Goal: Transaction & Acquisition: Purchase product/service

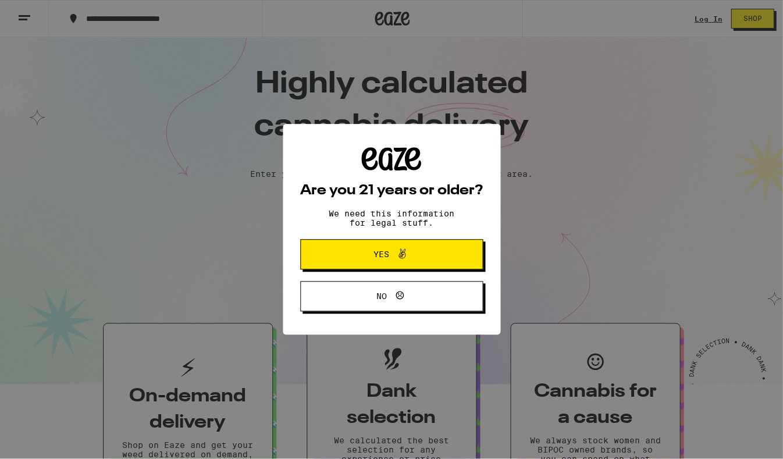
click at [685, 23] on div "Are you 21 years or older? We need this information for legal stuff. Yes No" at bounding box center [391, 229] width 782 height 458
click at [411, 260] on span "Yes" at bounding box center [391, 254] width 88 height 15
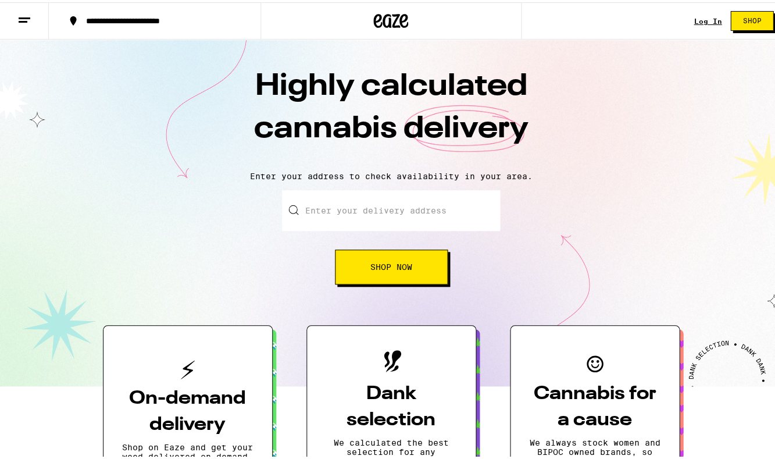
click at [711, 16] on link "Log In" at bounding box center [708, 19] width 28 height 8
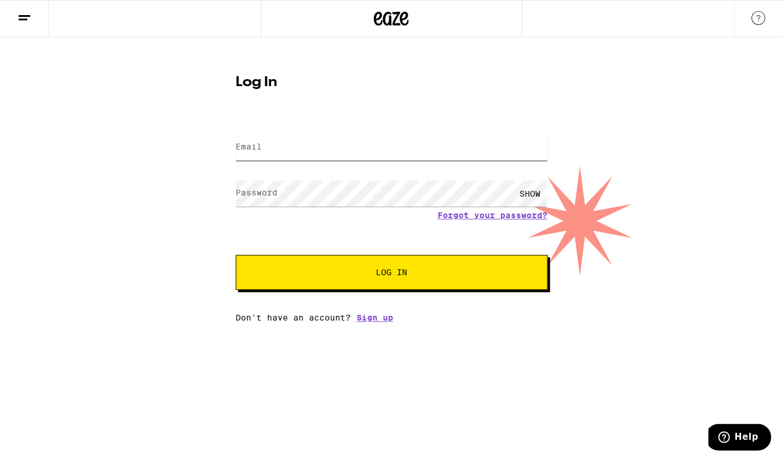
type input "sspam5711@gmail.com"
click at [391, 273] on button "Log In" at bounding box center [391, 272] width 312 height 35
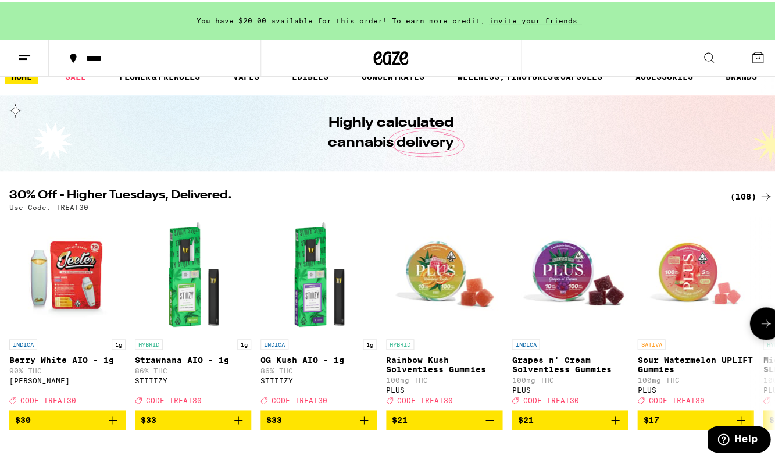
scroll to position [83, 0]
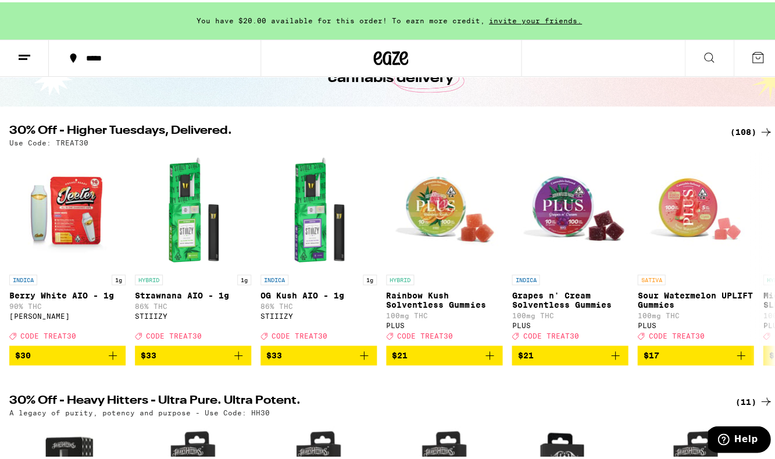
click at [104, 56] on div "*****" at bounding box center [161, 56] width 162 height 8
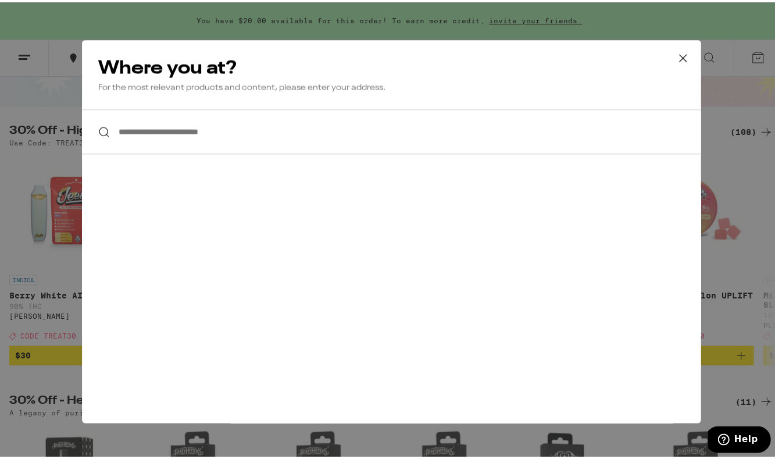
click at [185, 128] on input "**********" at bounding box center [391, 129] width 619 height 45
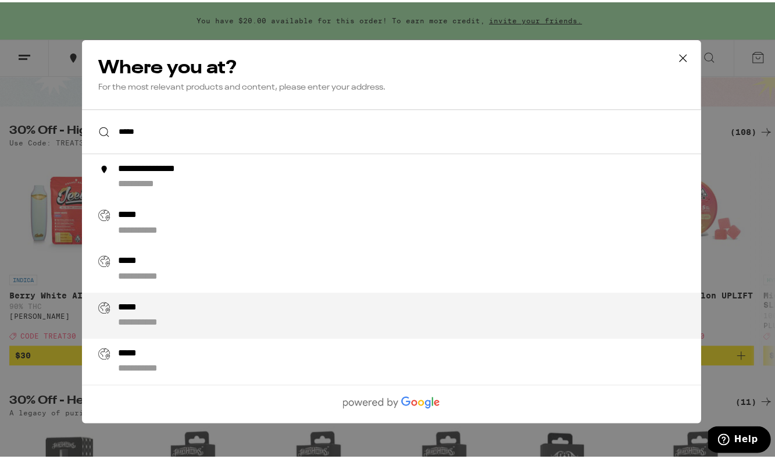
click at [205, 306] on div "**********" at bounding box center [413, 312] width 593 height 27
type input "**********"
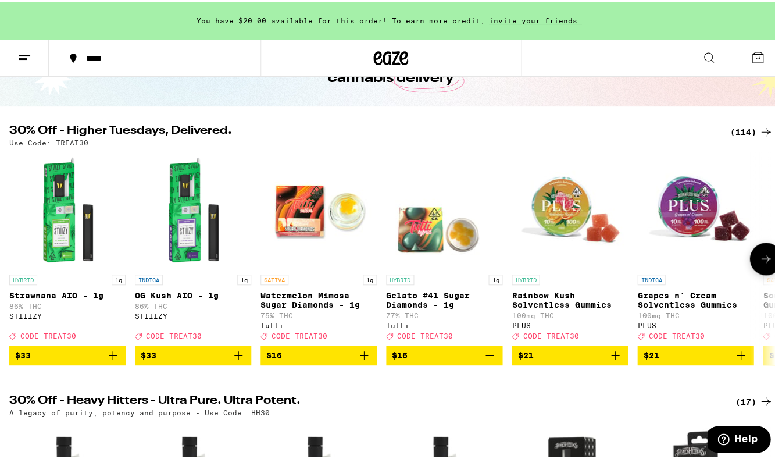
click at [767, 259] on button at bounding box center [765, 256] width 33 height 33
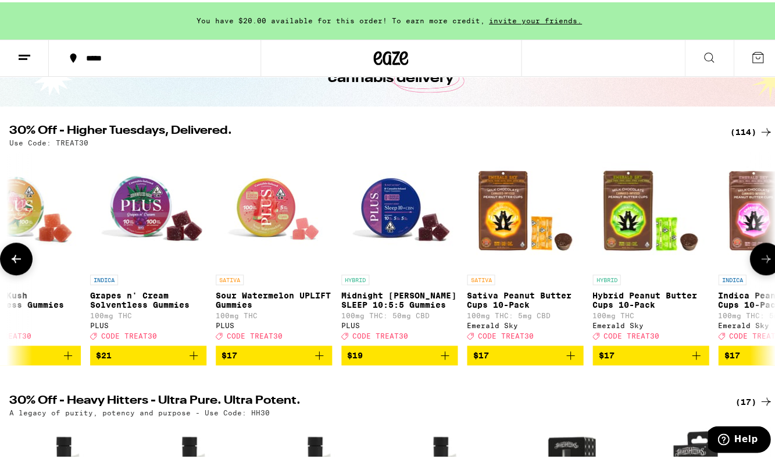
click at [767, 259] on button at bounding box center [765, 256] width 33 height 33
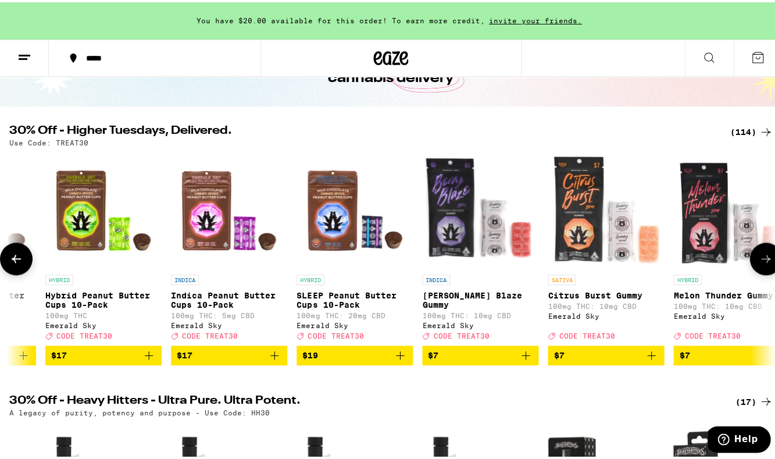
click at [767, 259] on button at bounding box center [765, 256] width 33 height 33
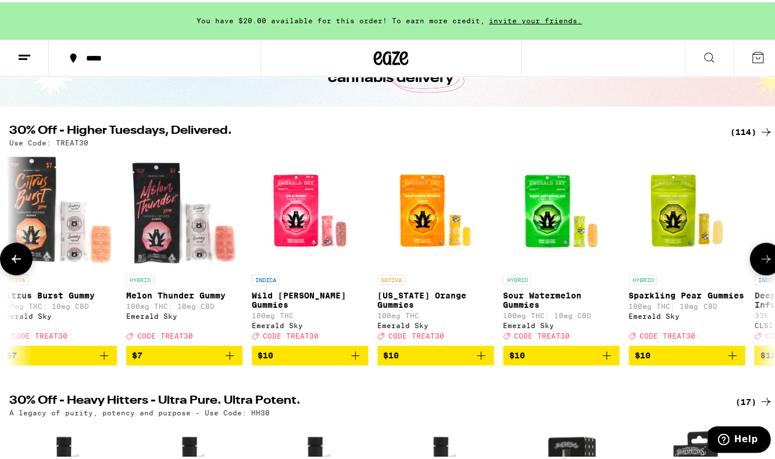
click at [767, 259] on button at bounding box center [765, 256] width 33 height 33
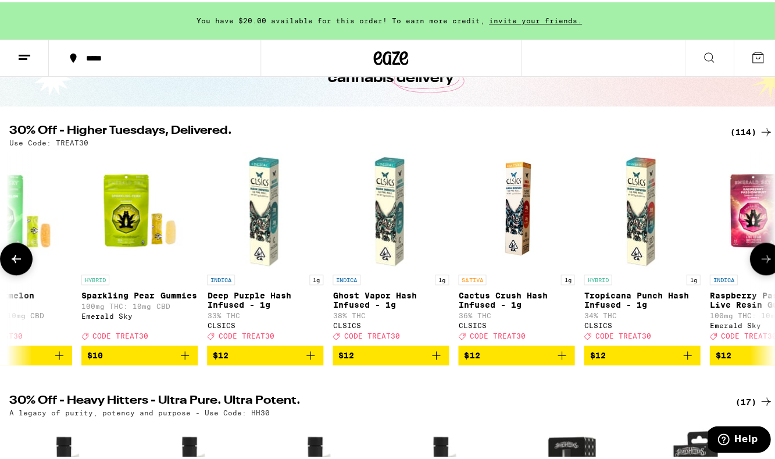
click at [767, 259] on button at bounding box center [765, 256] width 33 height 33
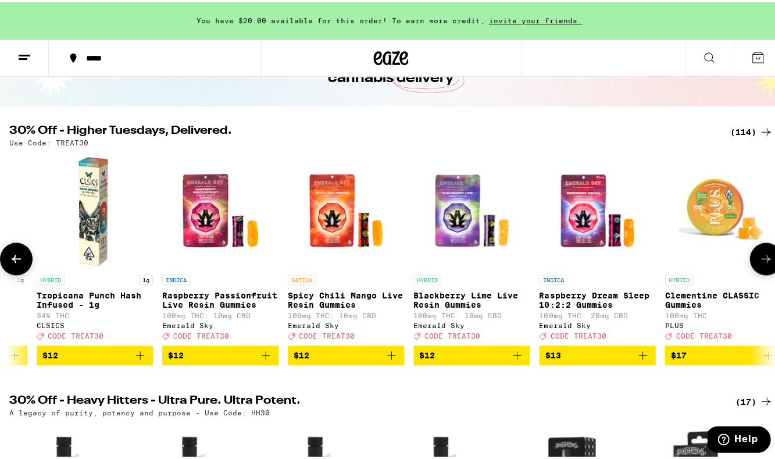
click at [113, 191] on img "Open page for Tropicana Punch Hash Infused - 1g from CLSICS" at bounding box center [95, 208] width 116 height 116
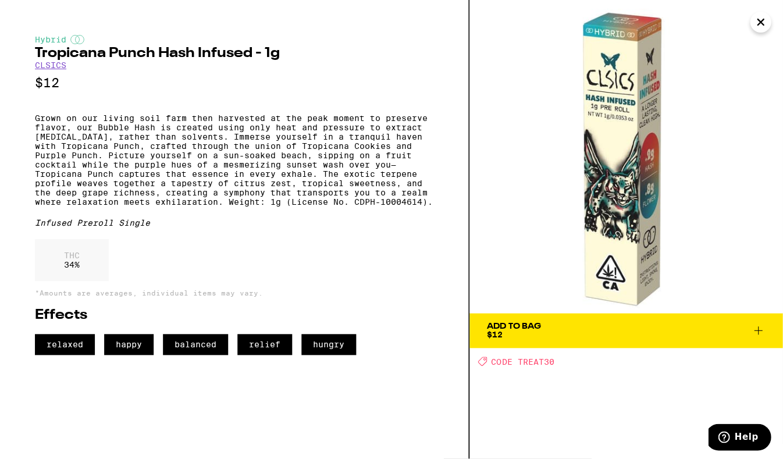
click at [764, 18] on icon "Close" at bounding box center [760, 21] width 14 height 17
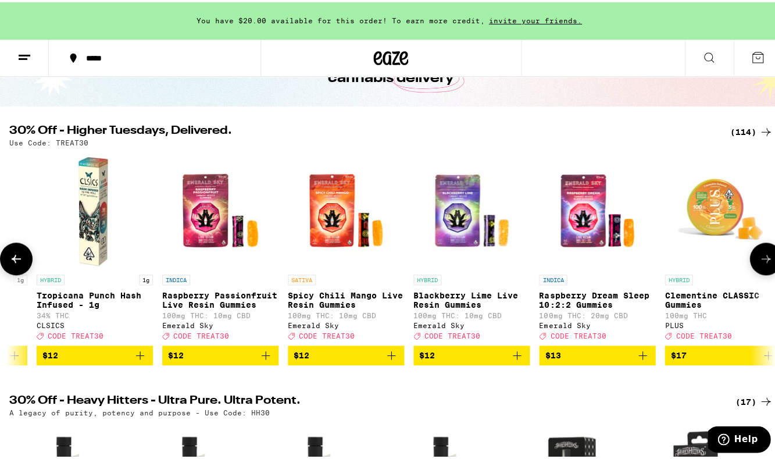
click at [762, 263] on icon at bounding box center [766, 256] width 14 height 14
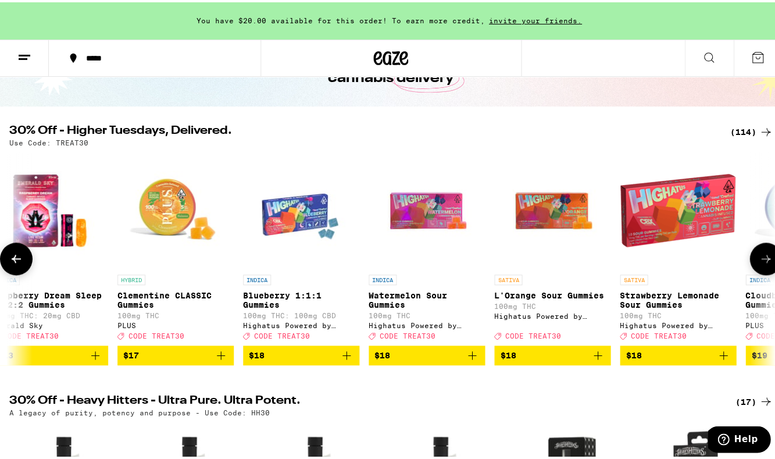
click at [762, 263] on icon at bounding box center [766, 256] width 14 height 14
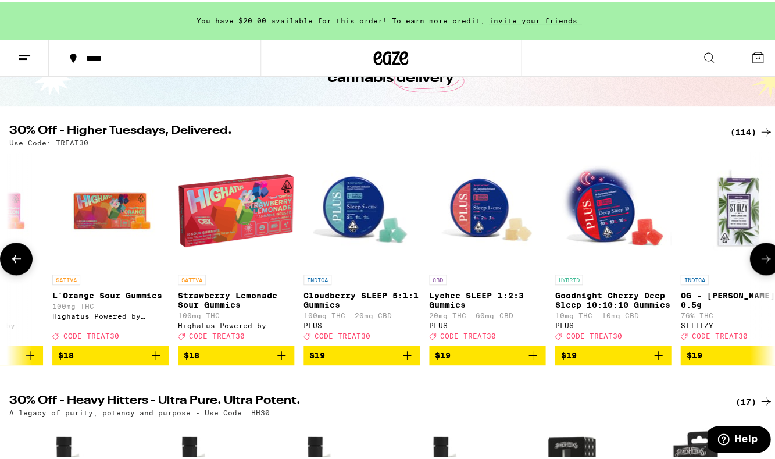
scroll to position [0, 3829]
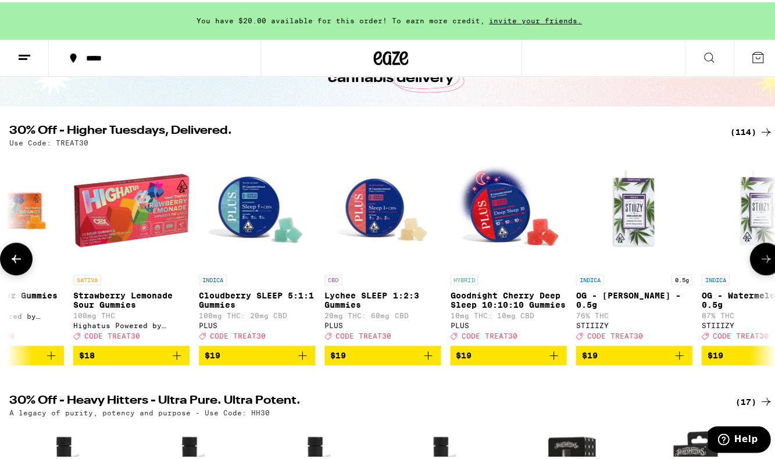
click at [762, 263] on icon at bounding box center [766, 256] width 14 height 14
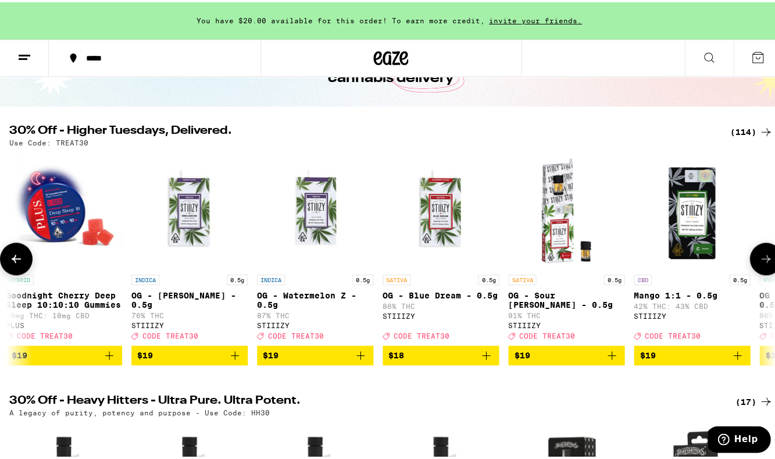
scroll to position [0, 4376]
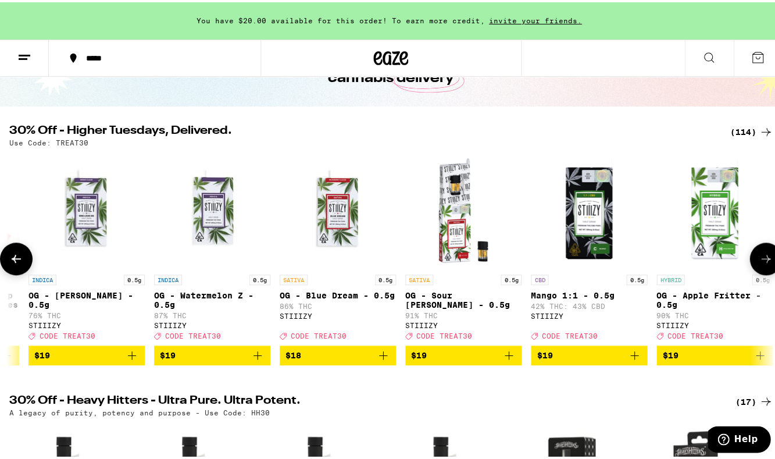
click at [762, 263] on icon at bounding box center [766, 256] width 14 height 14
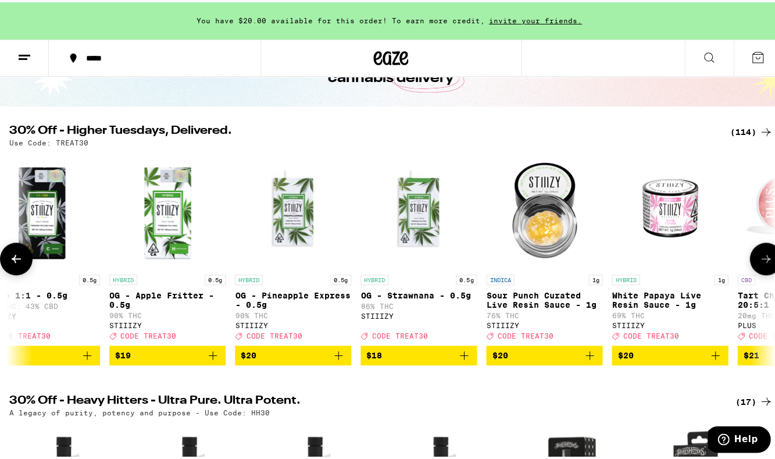
click at [762, 263] on icon at bounding box center [766, 256] width 14 height 14
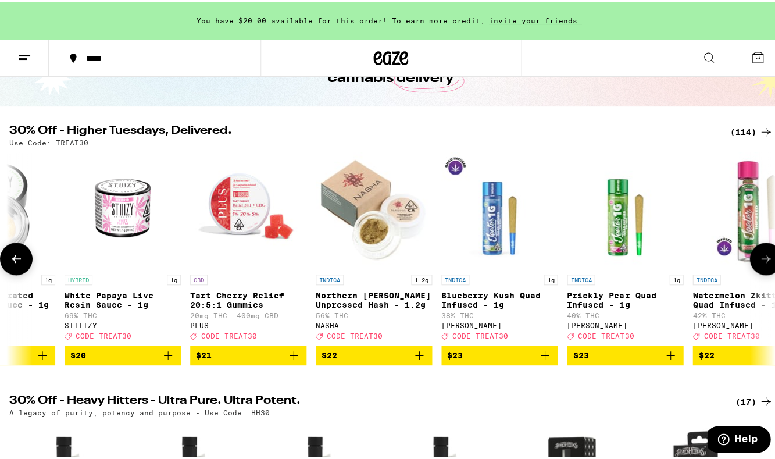
click at [762, 263] on icon at bounding box center [766, 256] width 14 height 14
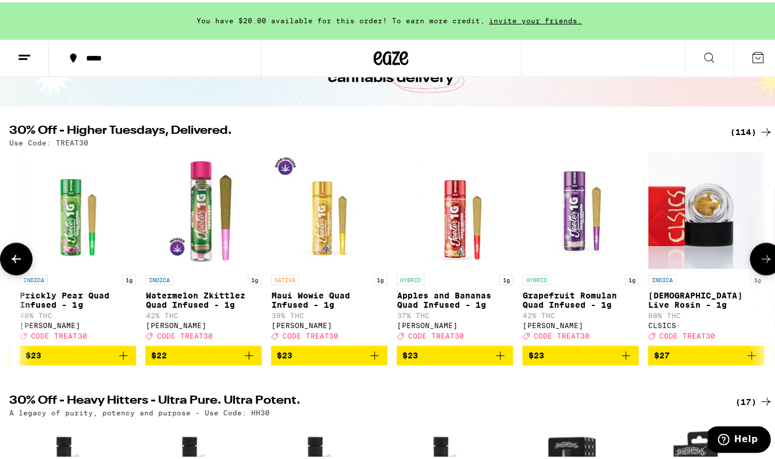
click at [762, 263] on icon at bounding box center [766, 256] width 14 height 14
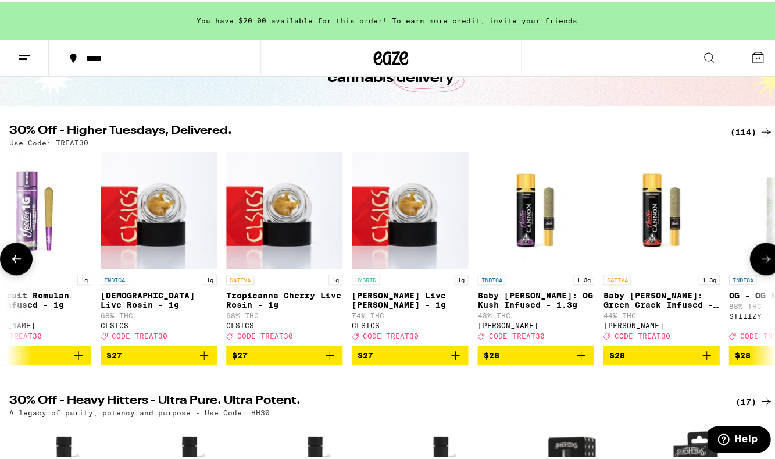
click at [762, 263] on icon at bounding box center [766, 256] width 14 height 14
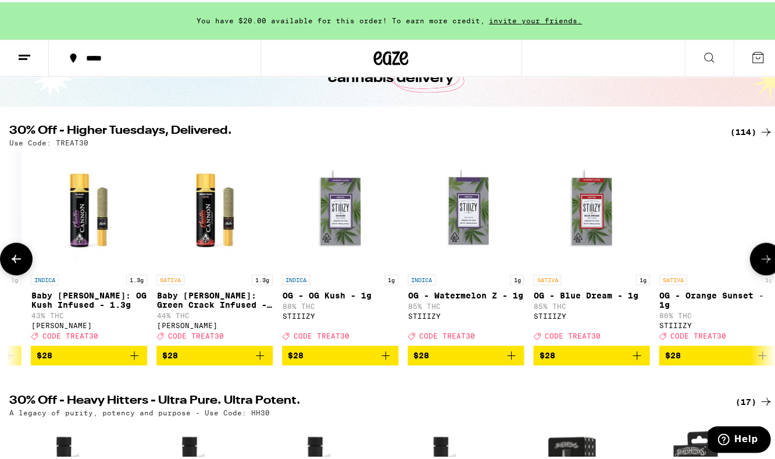
scroll to position [0, 7112]
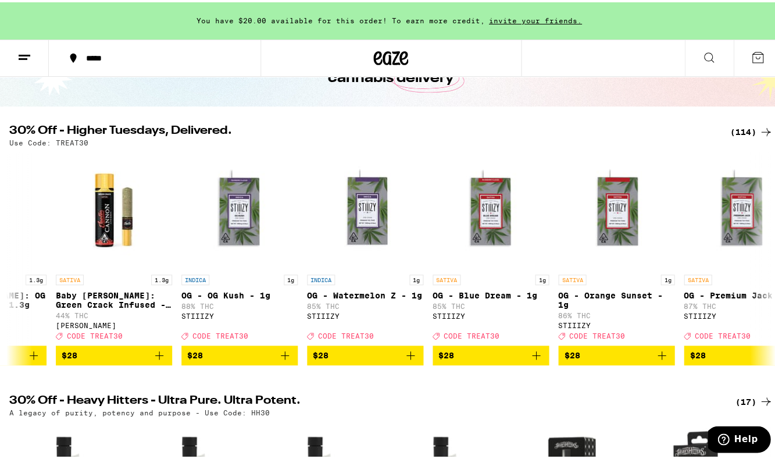
click at [372, 360] on span "$28" at bounding box center [365, 353] width 105 height 14
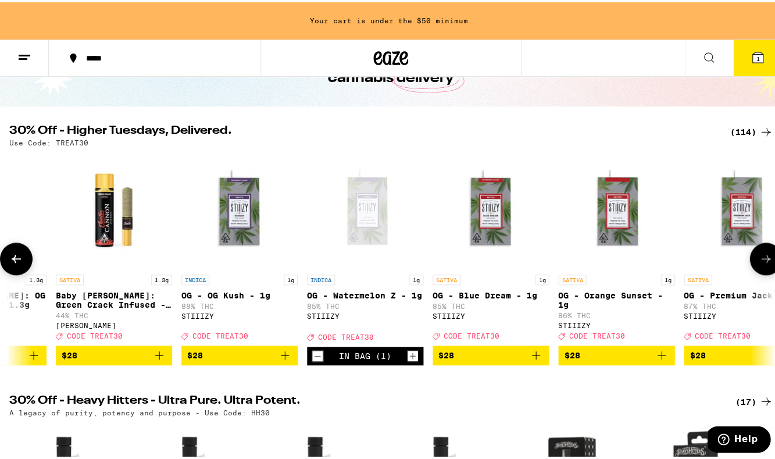
click at [703, 355] on span "$28" at bounding box center [742, 353] width 105 height 14
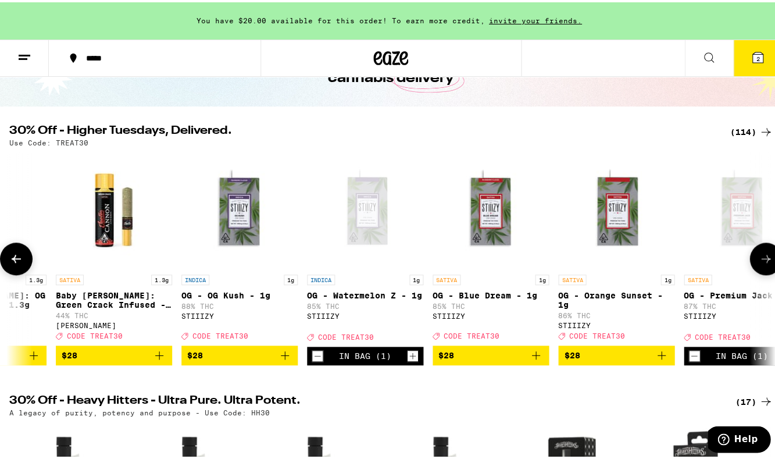
click at [758, 253] on button at bounding box center [765, 256] width 33 height 33
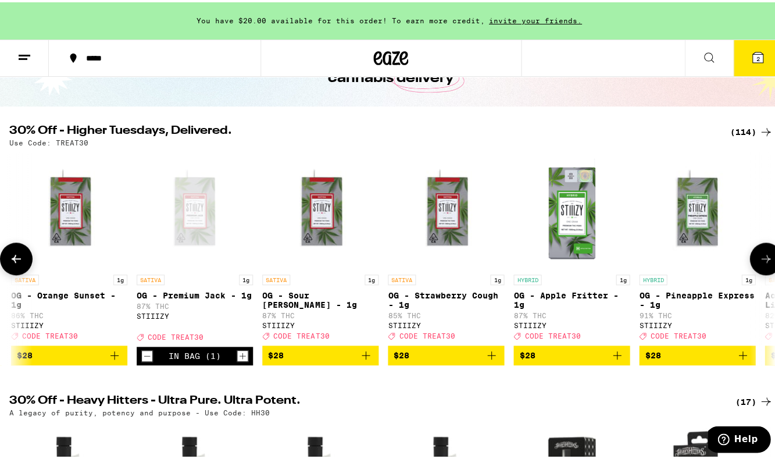
scroll to position [0, 7659]
click at [762, 259] on icon at bounding box center [766, 256] width 14 height 14
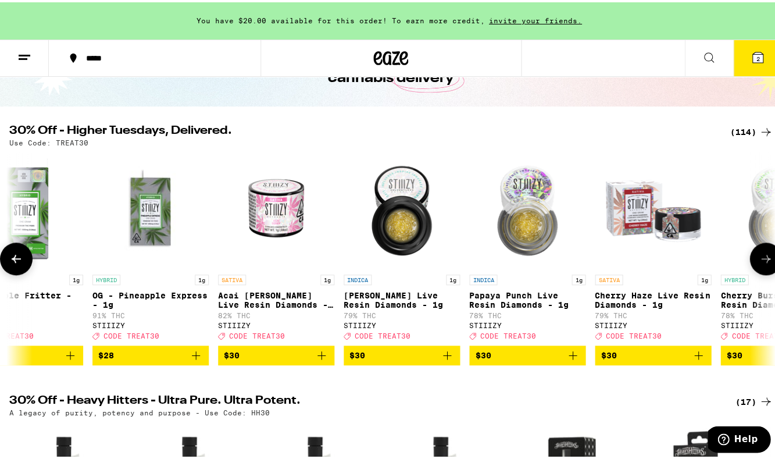
click at [761, 259] on icon at bounding box center [766, 256] width 14 height 14
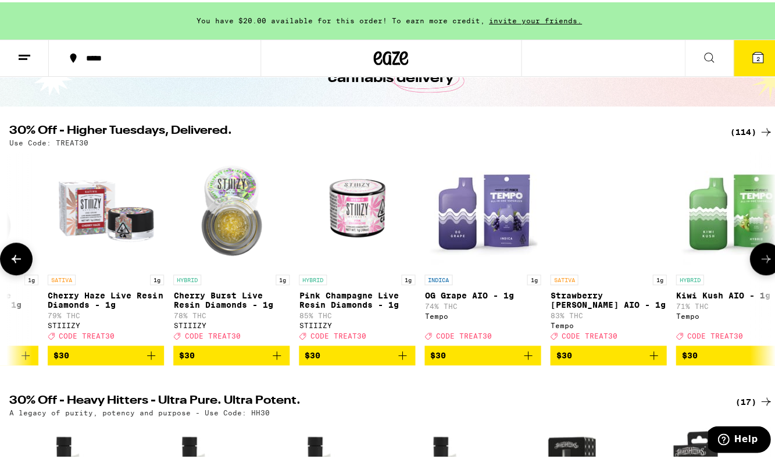
click at [761, 259] on icon at bounding box center [766, 256] width 14 height 14
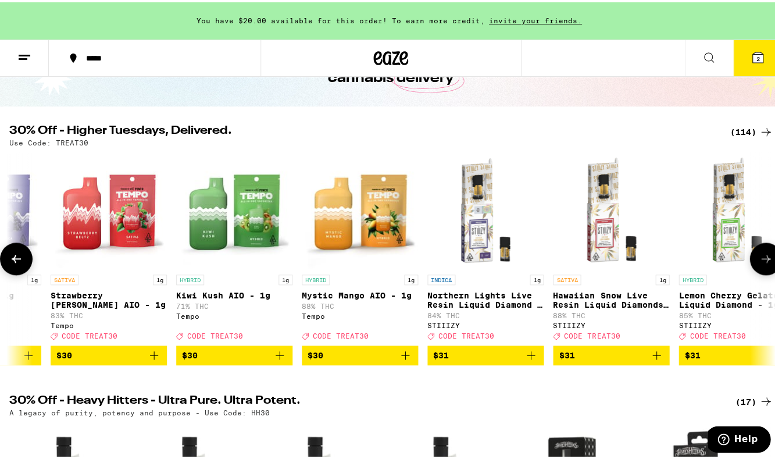
scroll to position [0, 9300]
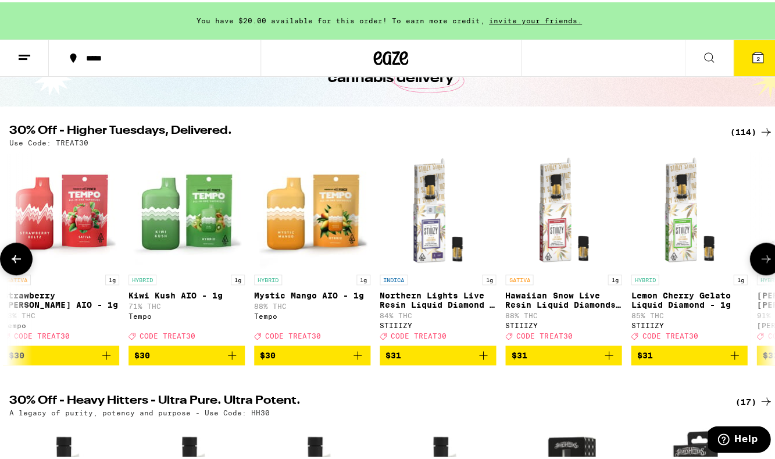
click at [761, 259] on icon at bounding box center [766, 256] width 14 height 14
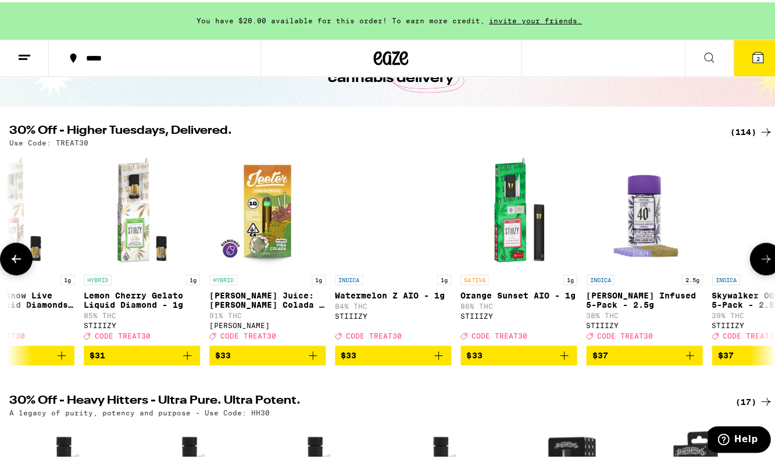
click at [761, 259] on icon at bounding box center [766, 256] width 14 height 14
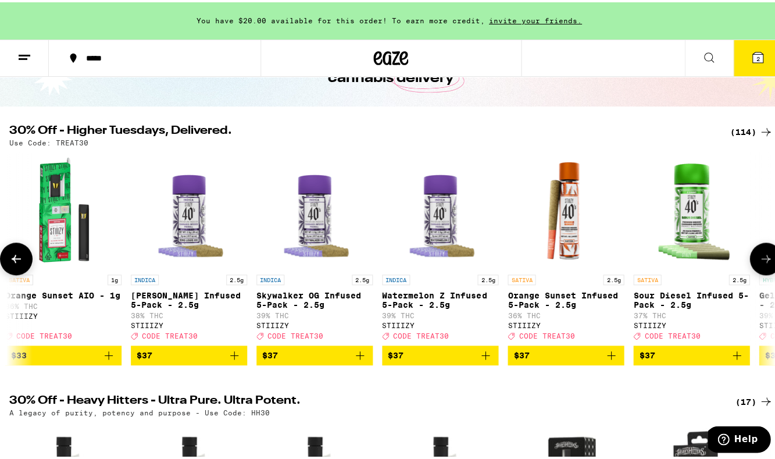
scroll to position [0, 10394]
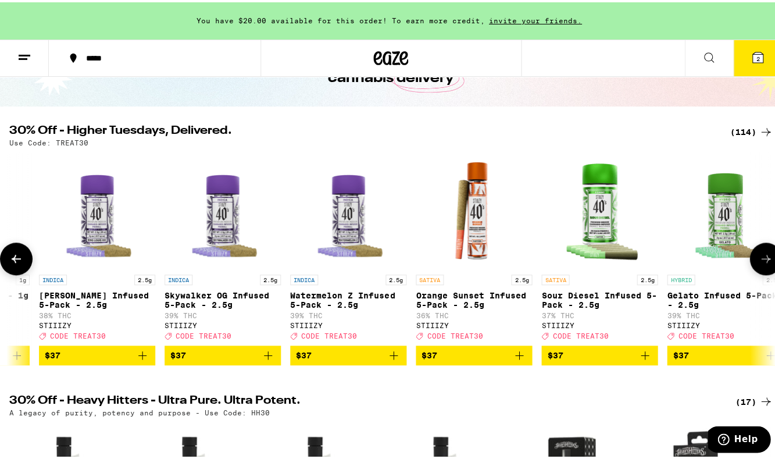
click at [761, 259] on icon at bounding box center [766, 256] width 14 height 14
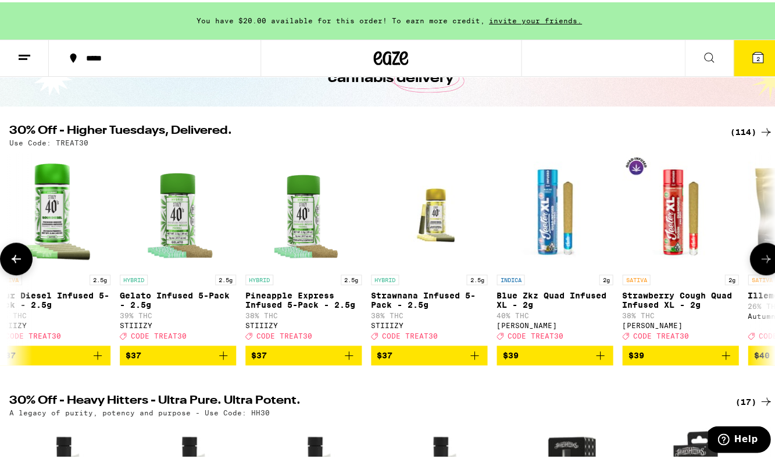
click at [761, 259] on icon at bounding box center [766, 256] width 14 height 14
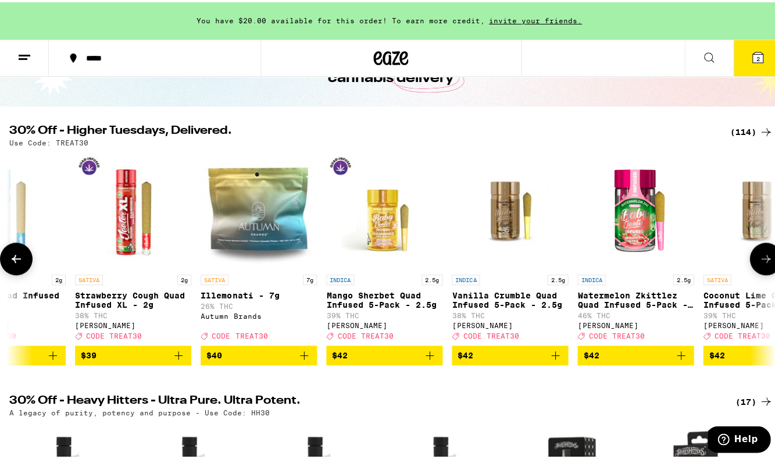
click at [761, 259] on icon at bounding box center [766, 256] width 14 height 14
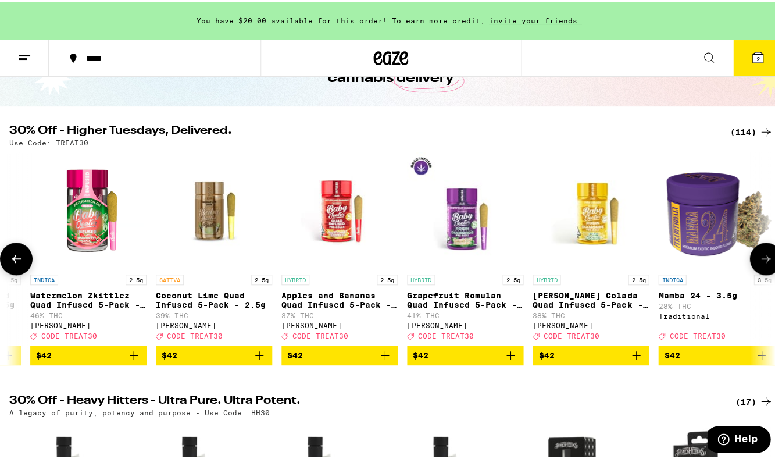
click at [761, 259] on icon at bounding box center [766, 256] width 14 height 14
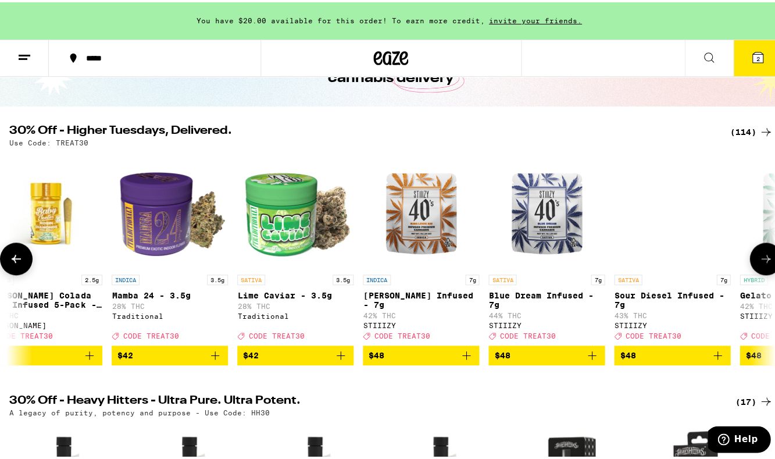
click at [761, 259] on icon at bounding box center [766, 256] width 14 height 14
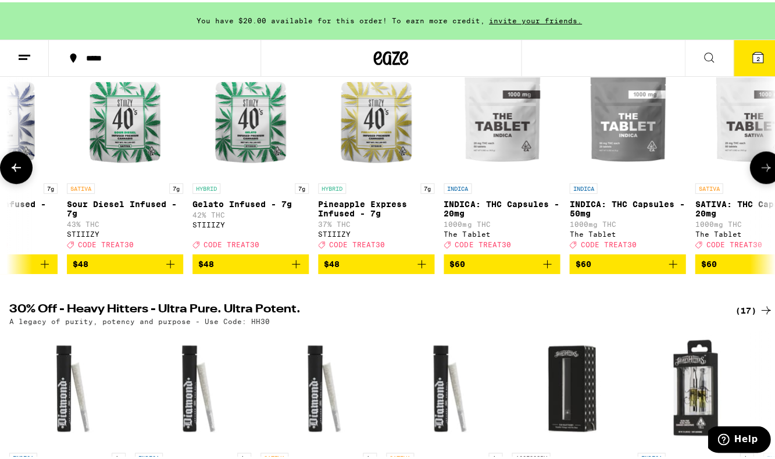
scroll to position [358, 0]
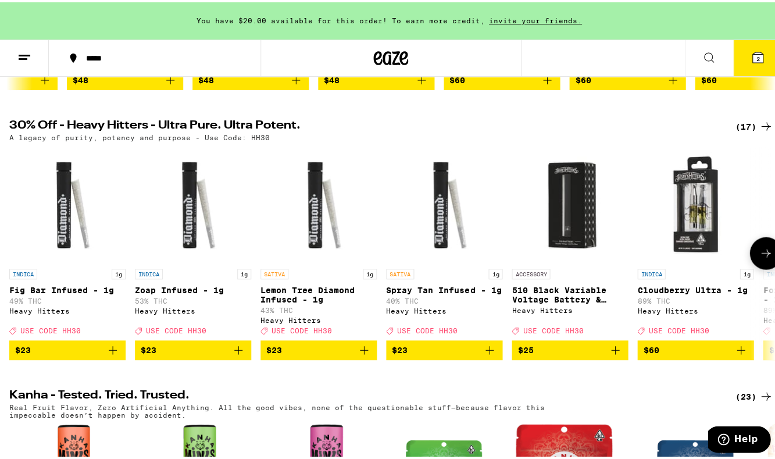
click at [759, 258] on icon at bounding box center [766, 251] width 14 height 14
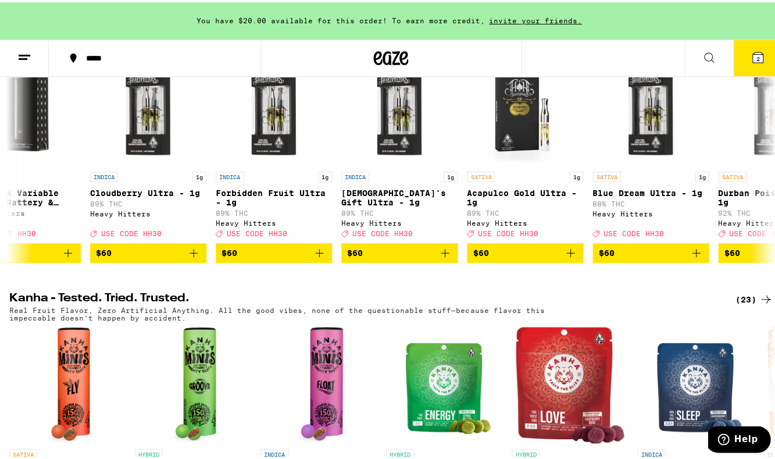
scroll to position [371, 0]
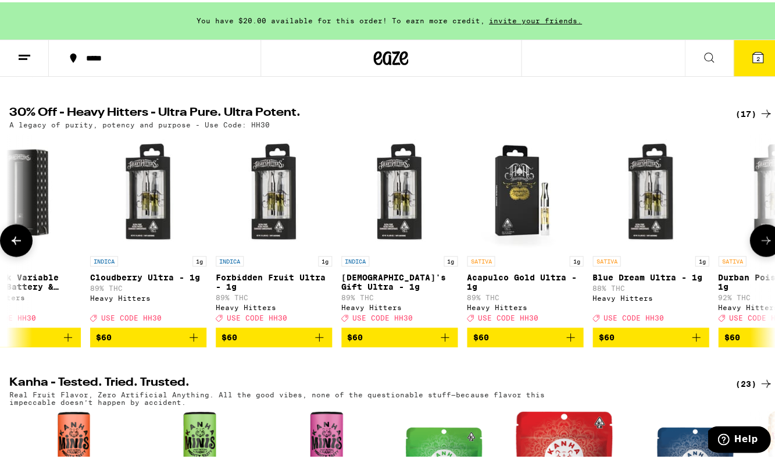
click at [7, 254] on button at bounding box center [16, 238] width 33 height 33
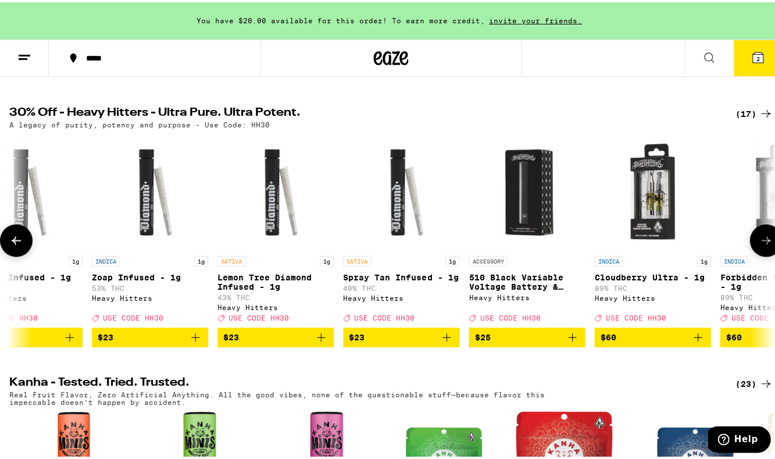
scroll to position [0, 0]
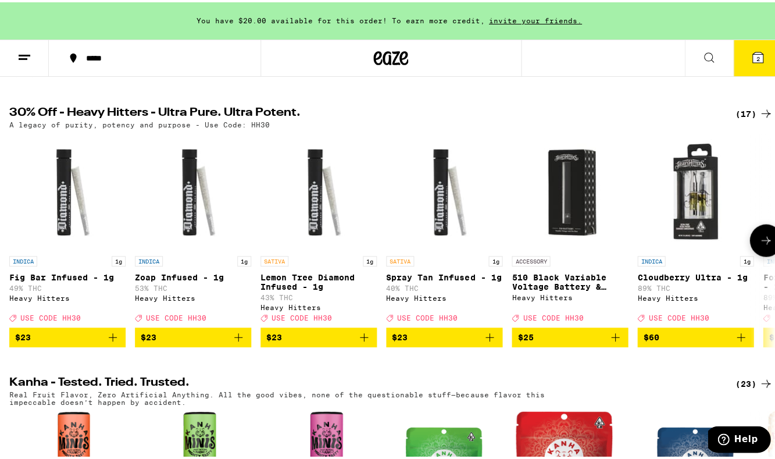
drag, startPoint x: 760, startPoint y: 248, endPoint x: 605, endPoint y: 358, distance: 190.5
click at [588, 344] on div "INDICA 1g Fig Bar Infused - 1g 49% THC Heavy Hitters Deal Created with Sketch. …" at bounding box center [391, 237] width 782 height 213
click at [751, 254] on button at bounding box center [765, 238] width 33 height 33
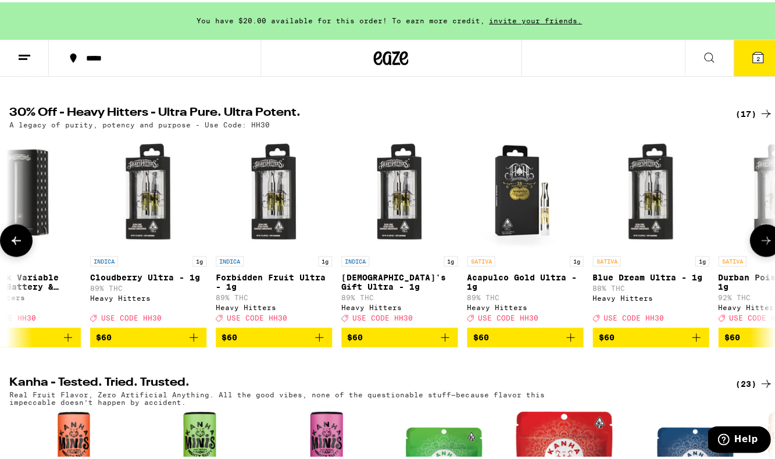
click at [167, 290] on div "INDICA 1g Cloudberry Ultra - 1g 89% THC Heavy Hitters Deal Created with Sketch.…" at bounding box center [148, 286] width 116 height 65
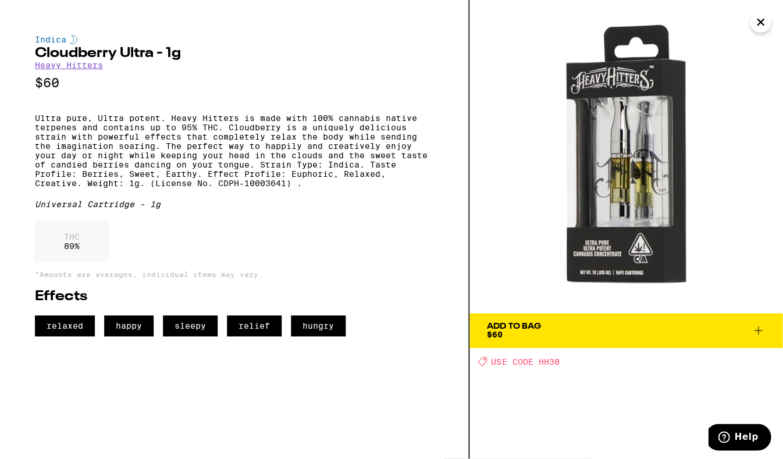
click at [774, 18] on img at bounding box center [625, 156] width 313 height 313
click at [756, 17] on icon "Close" at bounding box center [760, 21] width 14 height 17
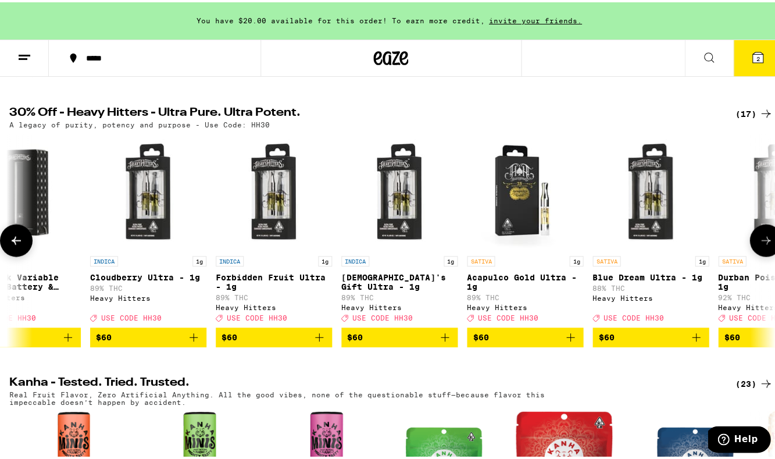
click at [306, 342] on span "$60" at bounding box center [274, 335] width 105 height 14
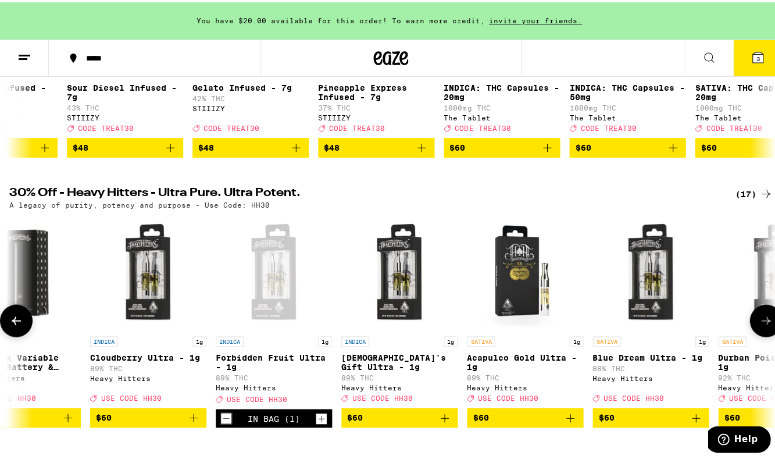
scroll to position [87, 0]
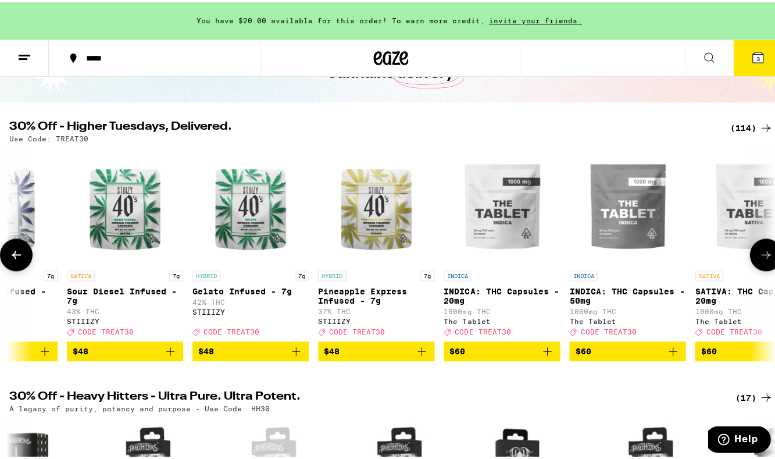
click at [14, 255] on icon at bounding box center [16, 252] width 9 height 8
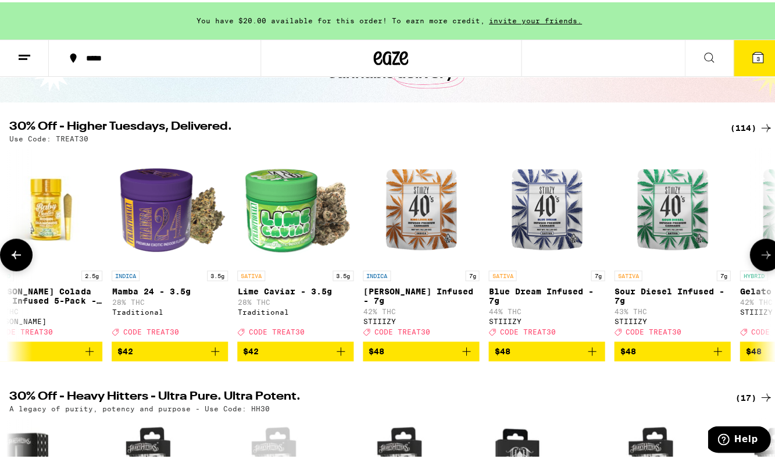
click at [15, 255] on icon at bounding box center [16, 252] width 9 height 8
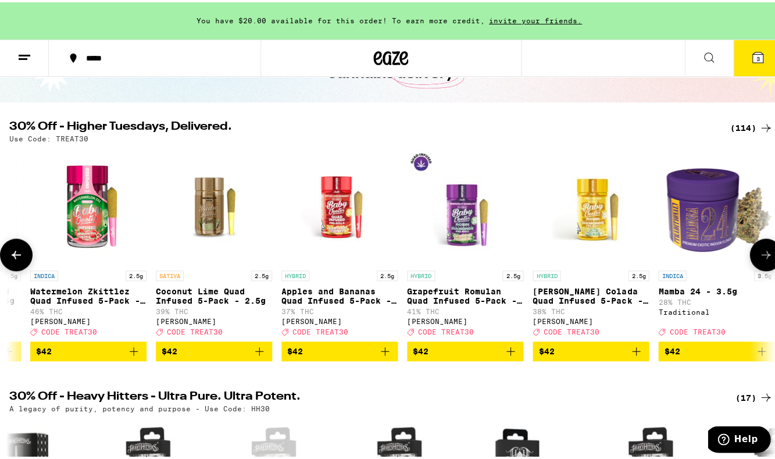
click at [15, 255] on icon at bounding box center [16, 252] width 9 height 8
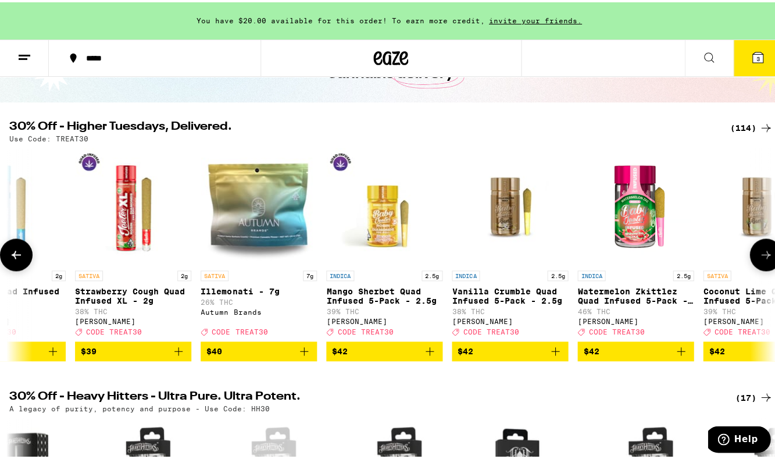
click at [15, 255] on icon at bounding box center [16, 252] width 9 height 8
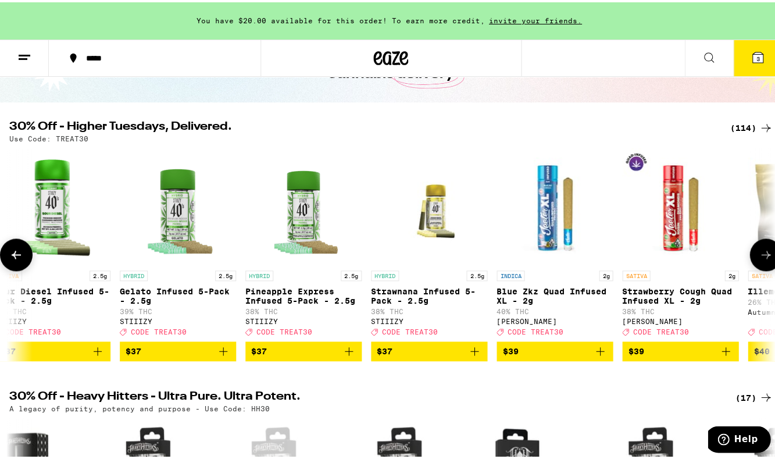
click at [15, 255] on icon at bounding box center [16, 252] width 9 height 8
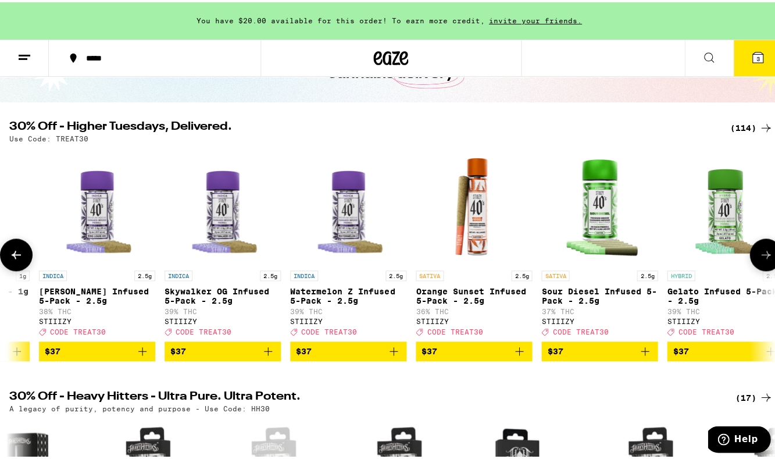
click at [15, 255] on icon at bounding box center [16, 252] width 9 height 8
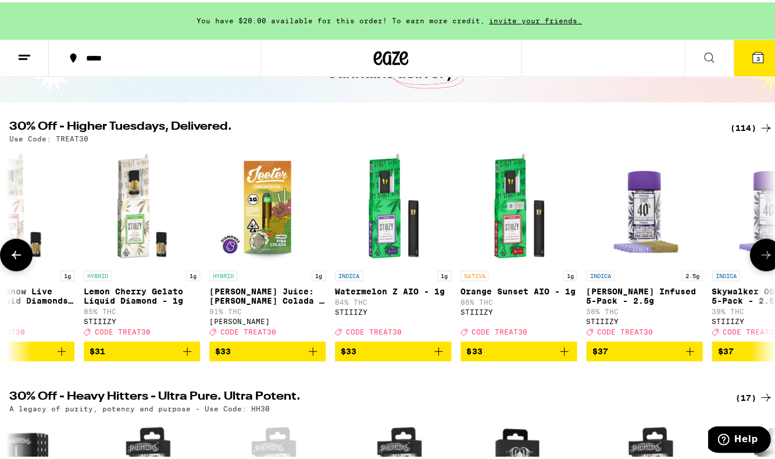
click at [15, 255] on icon at bounding box center [16, 252] width 9 height 8
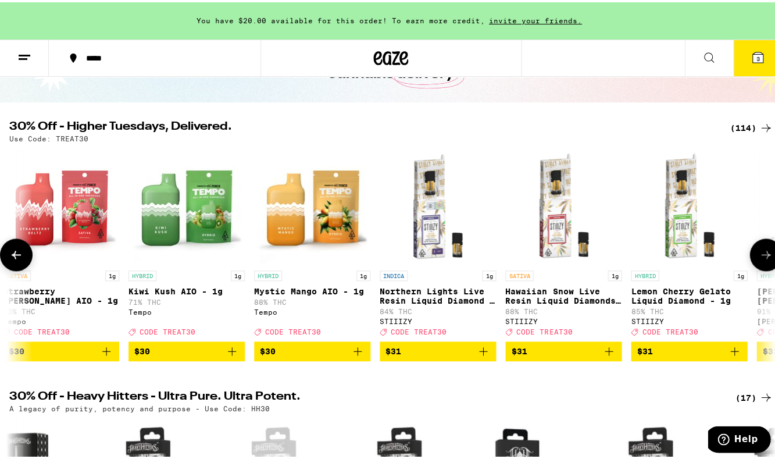
click at [15, 255] on icon at bounding box center [16, 252] width 9 height 8
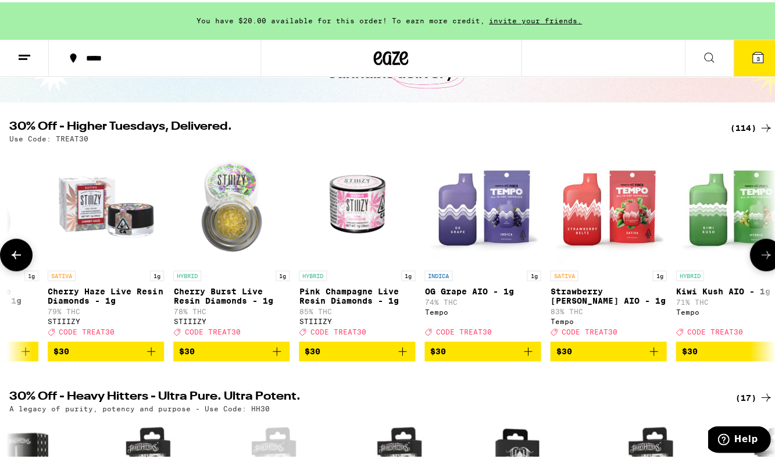
click at [15, 255] on icon at bounding box center [16, 252] width 9 height 8
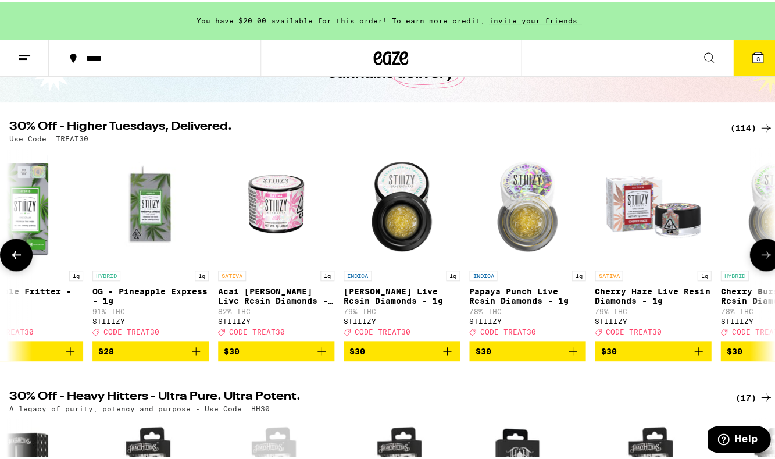
click at [15, 255] on icon at bounding box center [16, 252] width 9 height 8
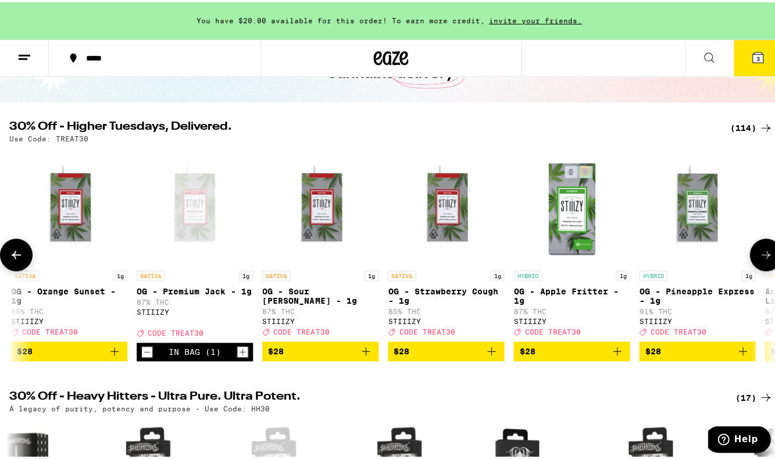
click at [15, 255] on icon at bounding box center [16, 252] width 14 height 14
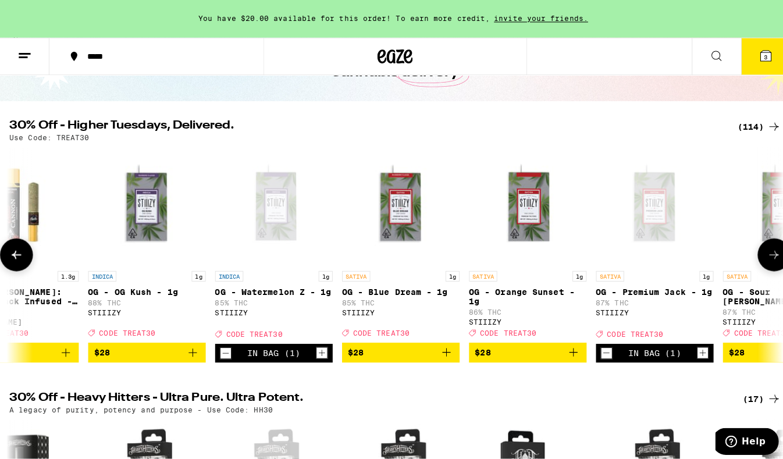
scroll to position [0, 7112]
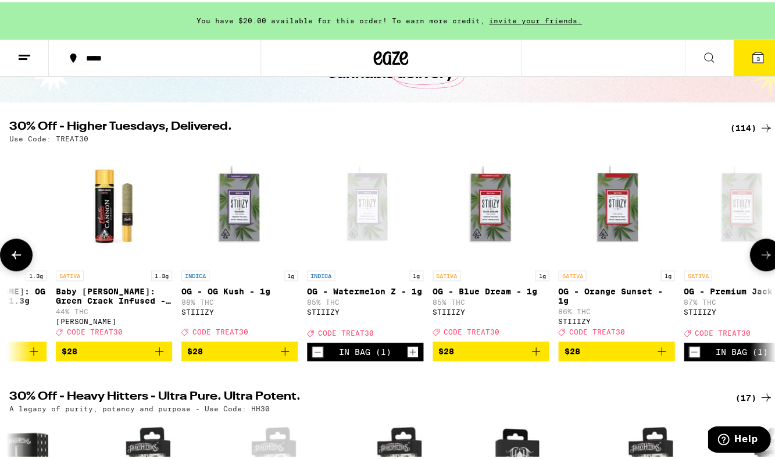
click at [517, 356] on span "$28" at bounding box center [490, 349] width 105 height 14
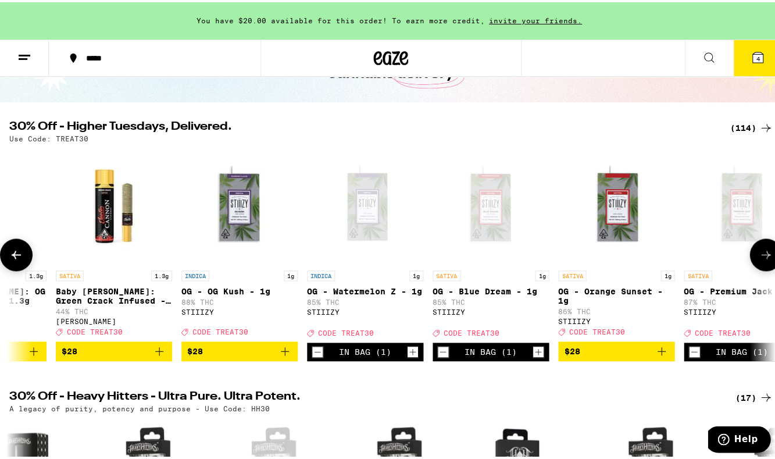
click at [622, 356] on span "$28" at bounding box center [616, 349] width 105 height 14
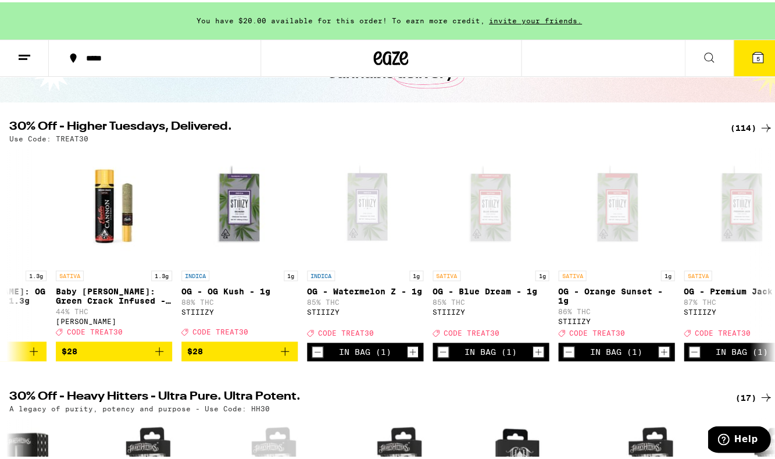
click at [755, 47] on button "5" at bounding box center [757, 56] width 49 height 36
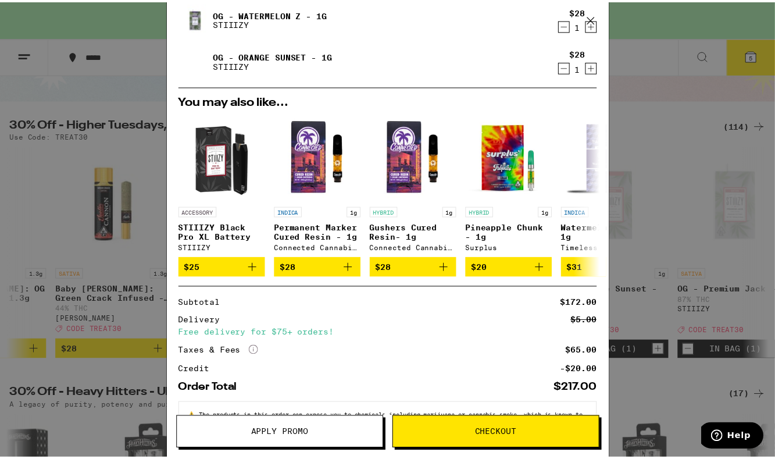
scroll to position [249, 0]
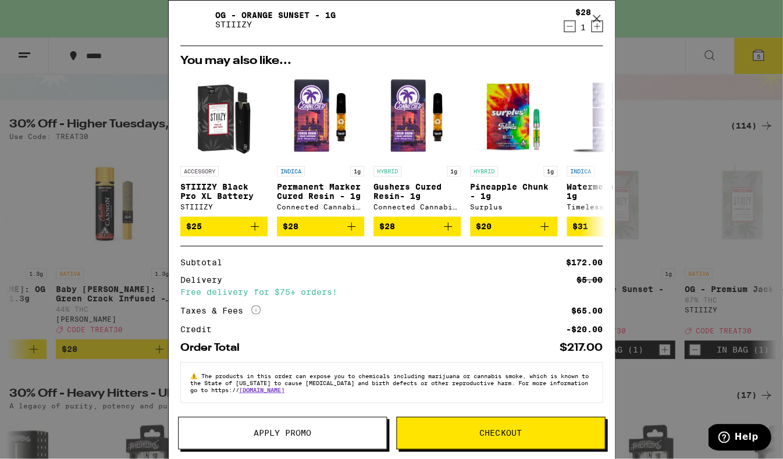
click at [266, 435] on span "Apply Promo" at bounding box center [283, 433] width 58 height 8
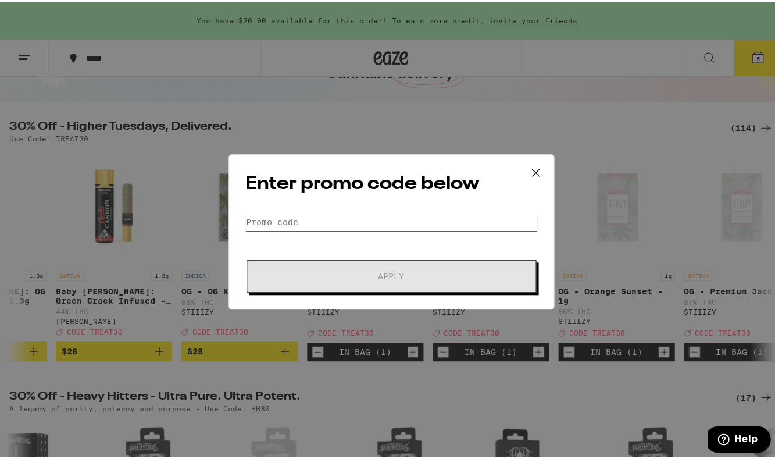
click at [331, 219] on input "Promo Code" at bounding box center [391, 219] width 292 height 17
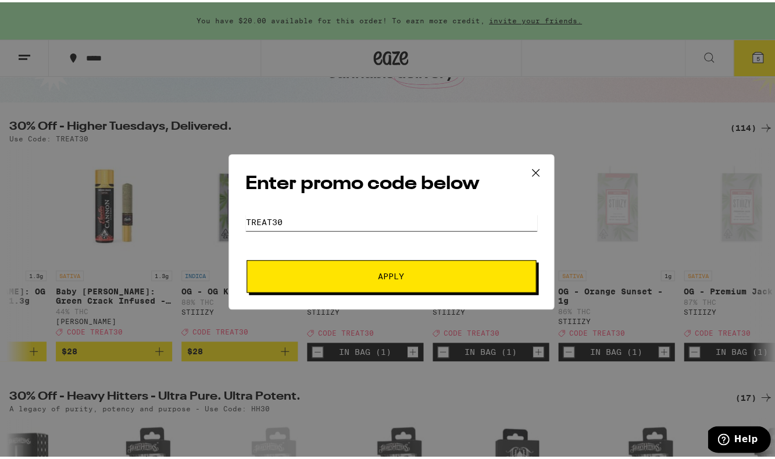
type input "TREAT30"
click at [387, 273] on button "Apply" at bounding box center [392, 274] width 290 height 33
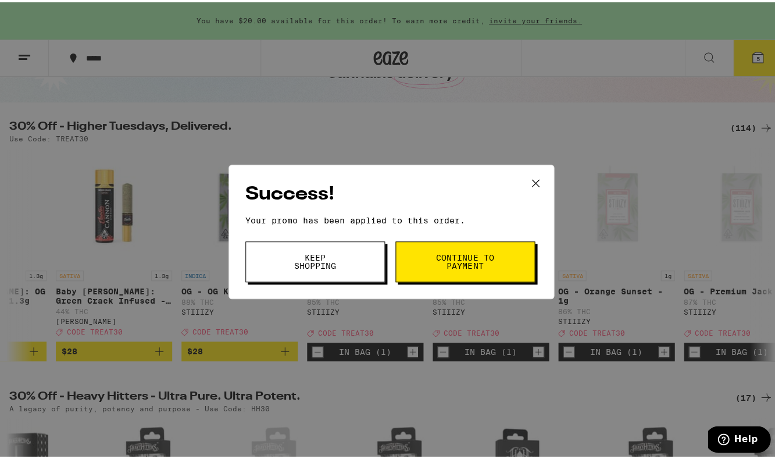
click at [441, 273] on button "Continue to payment" at bounding box center [465, 259] width 140 height 41
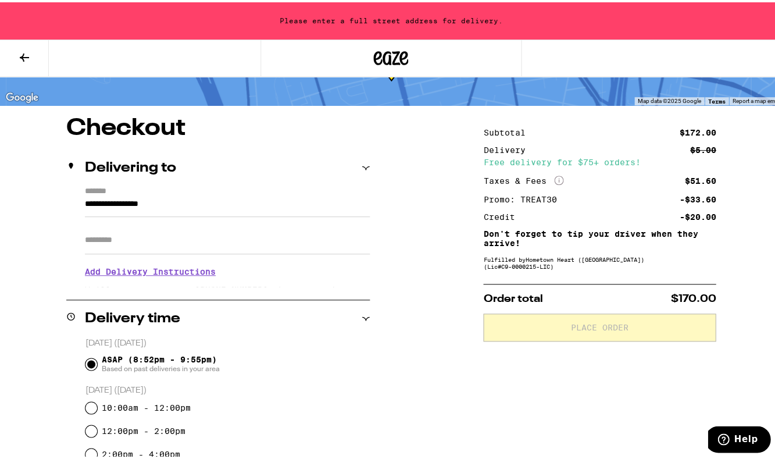
scroll to position [140, 0]
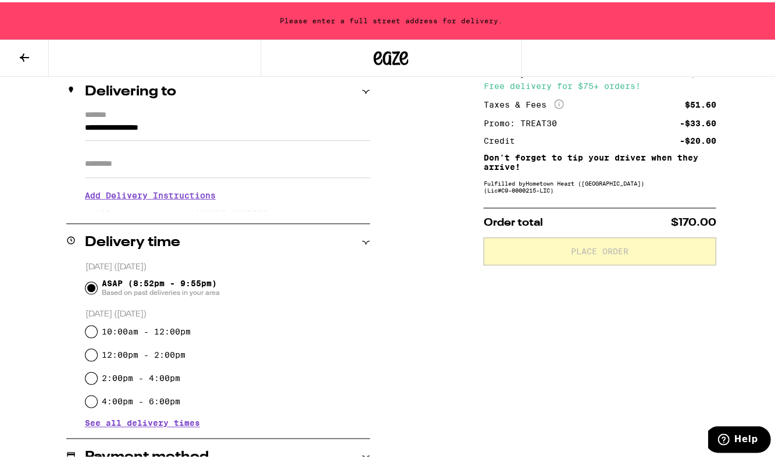
click at [121, 165] on input "Apt/Suite" at bounding box center [227, 162] width 285 height 28
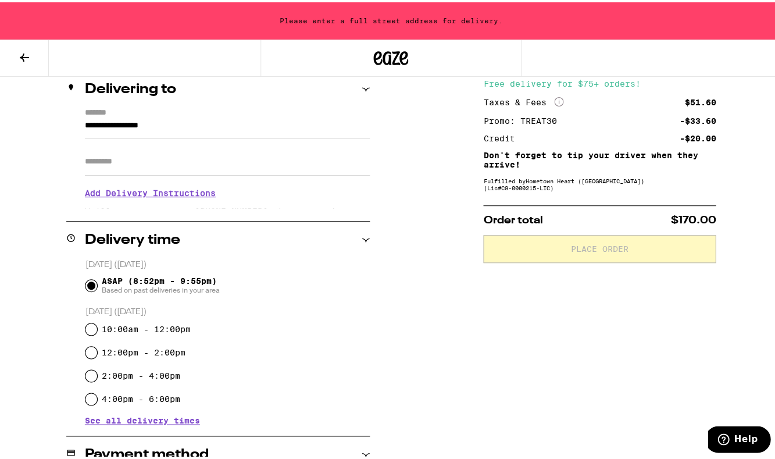
scroll to position [159, 0]
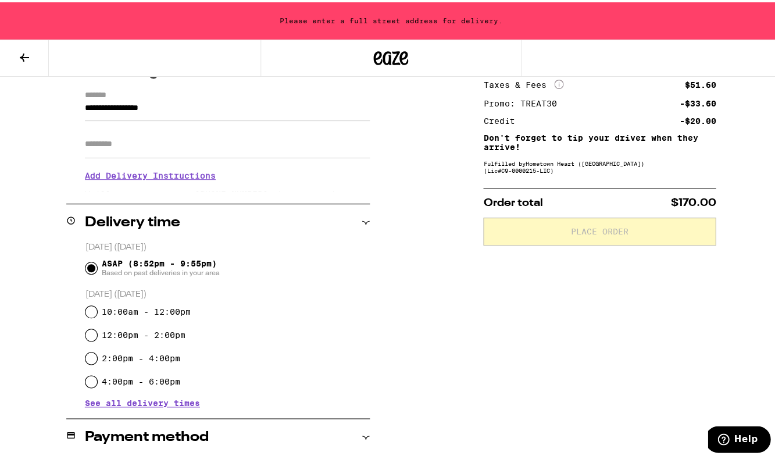
click at [138, 112] on input "**********" at bounding box center [227, 109] width 285 height 20
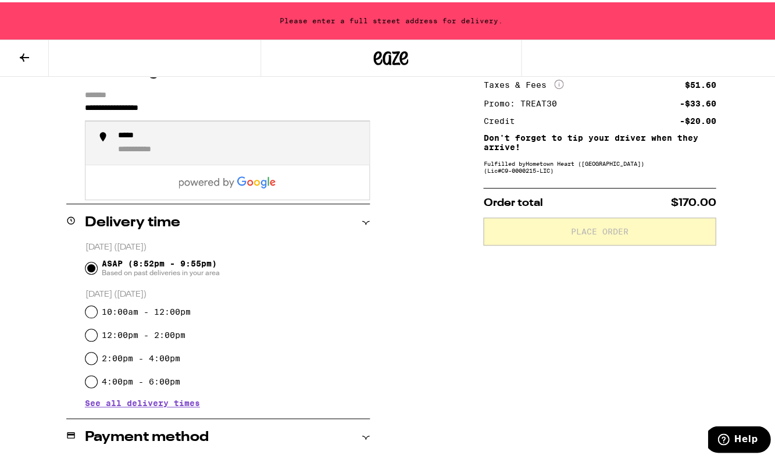
click at [138, 112] on input "**********" at bounding box center [227, 109] width 285 height 20
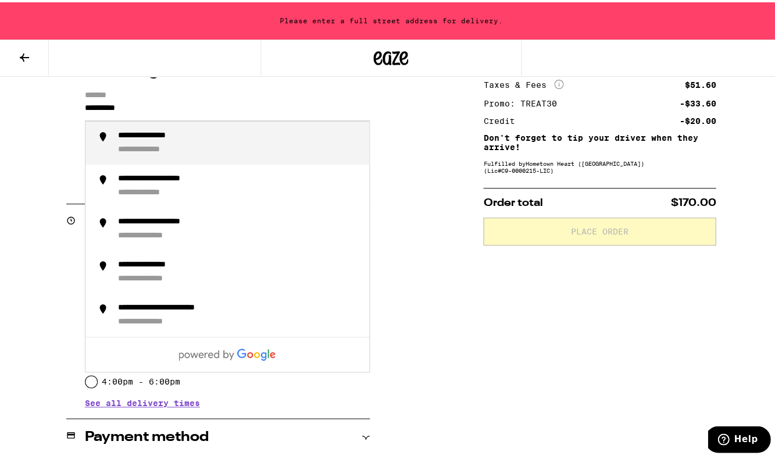
click at [149, 138] on div "**********" at bounding box center [160, 133] width 84 height 10
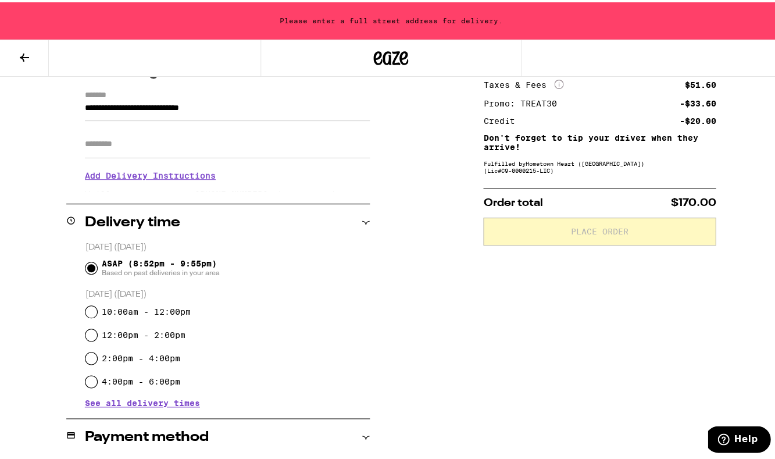
type input "**********"
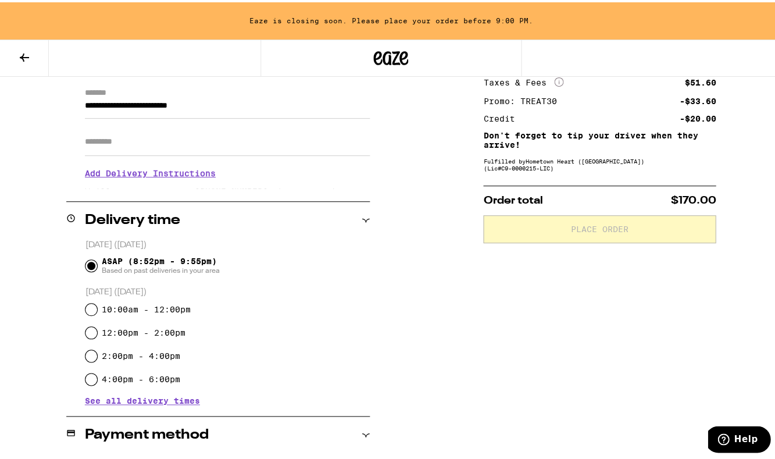
scroll to position [340, 0]
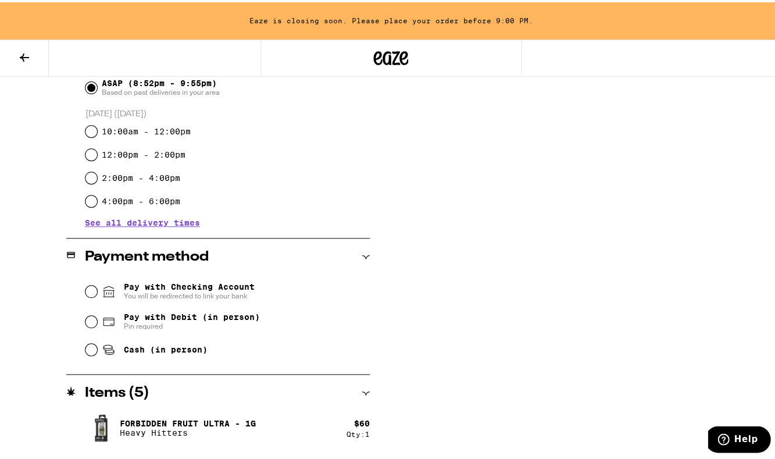
click at [85, 348] on input "Cash (in person)" at bounding box center [91, 347] width 12 height 12
radio input "true"
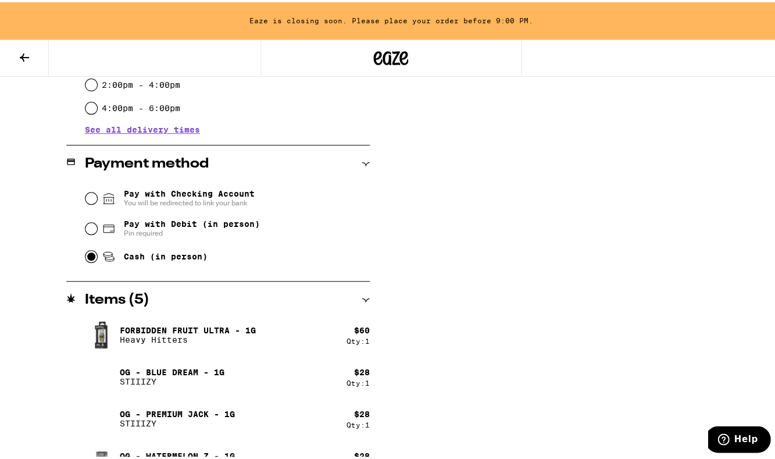
scroll to position [498, 0]
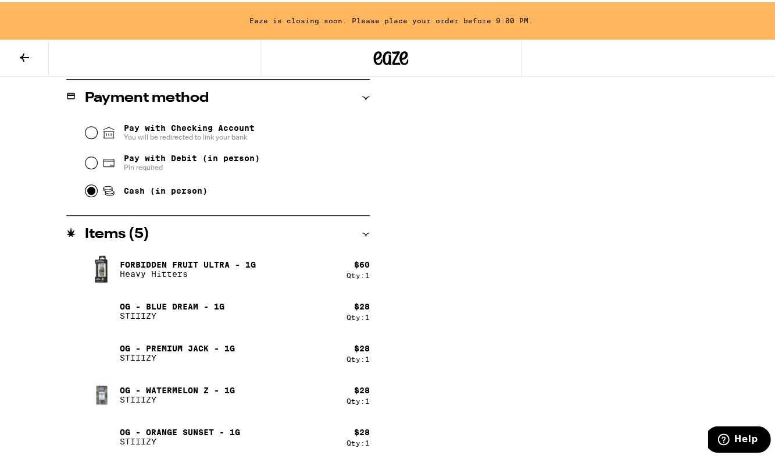
click at [85, 152] on div "Pay with Debit (in person) Pin required" at bounding box center [227, 160] width 284 height 30
click at [92, 161] on input "Pay with Debit (in person) Pin required" at bounding box center [91, 161] width 12 height 12
radio input "true"
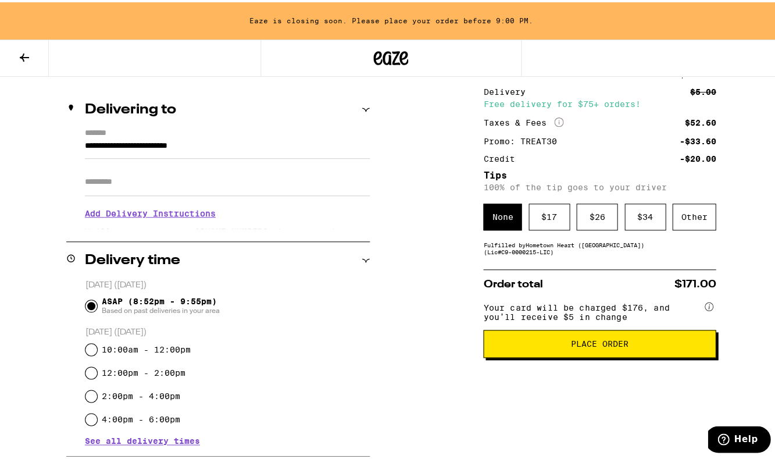
scroll to position [105, 0]
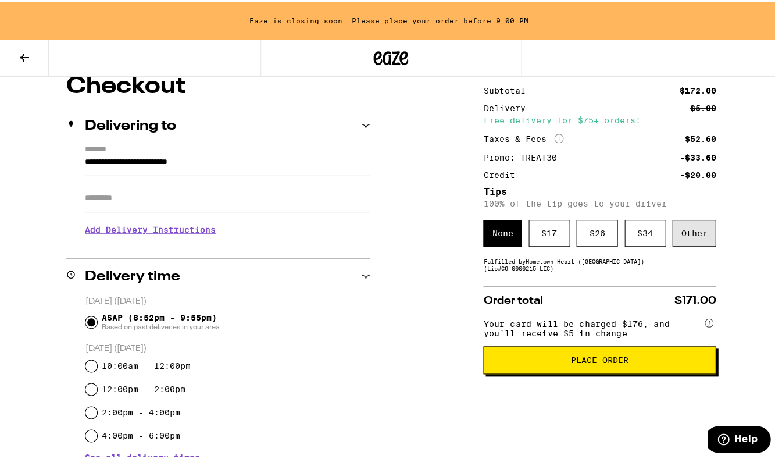
click at [697, 222] on div "Other" at bounding box center [694, 230] width 44 height 27
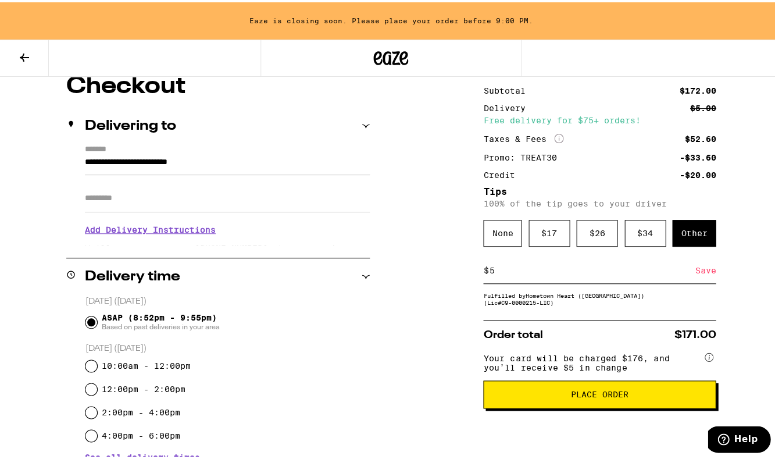
click at [707, 277] on div "Save" at bounding box center [705, 268] width 21 height 26
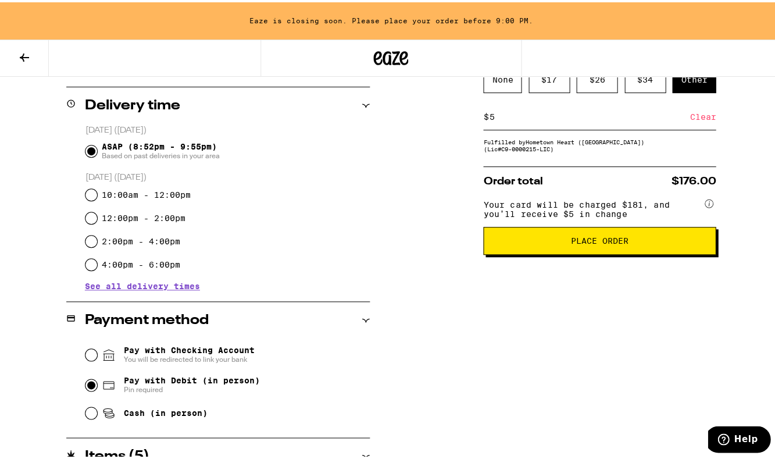
scroll to position [172, 0]
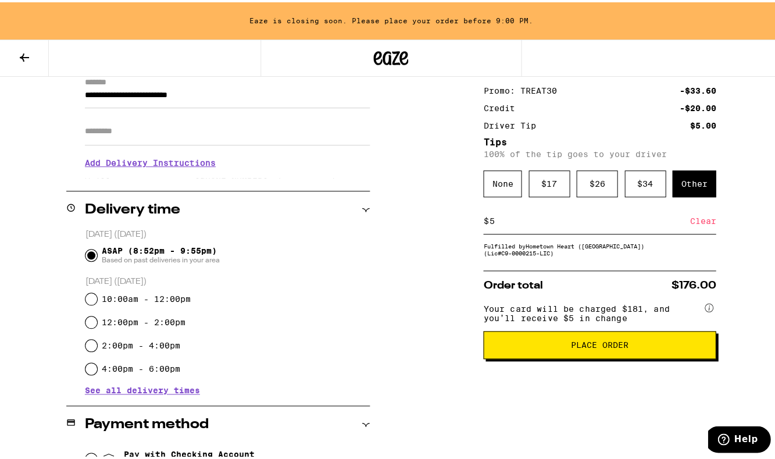
drag, startPoint x: 483, startPoint y: 223, endPoint x: 490, endPoint y: 223, distance: 7.0
click at [490, 223] on input "5" at bounding box center [588, 218] width 201 height 10
click at [491, 220] on input "499" at bounding box center [591, 218] width 206 height 10
drag, startPoint x: 488, startPoint y: 223, endPoint x: 547, endPoint y: 233, distance: 59.7
click at [547, 232] on div "$ 499 Save" at bounding box center [599, 219] width 233 height 26
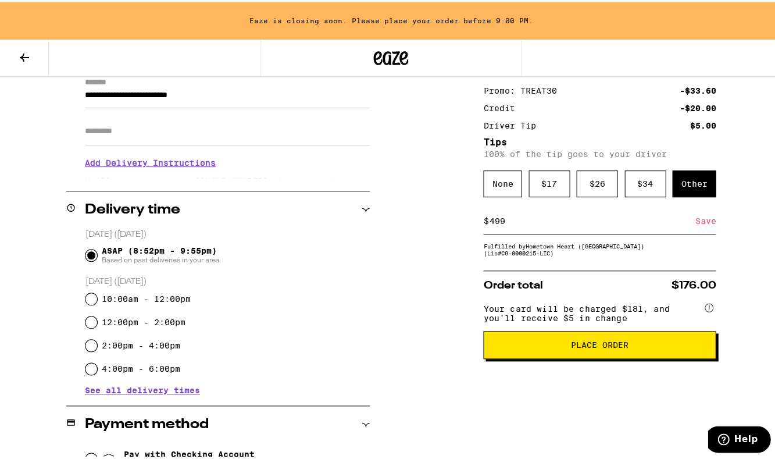
type input "4"
type input "5"
click at [483, 265] on div "Subtotal $172.00 Delivery $5.00 Free delivery for $75+ orders! Taxes & Fees Mor…" at bounding box center [599, 396] width 233 height 781
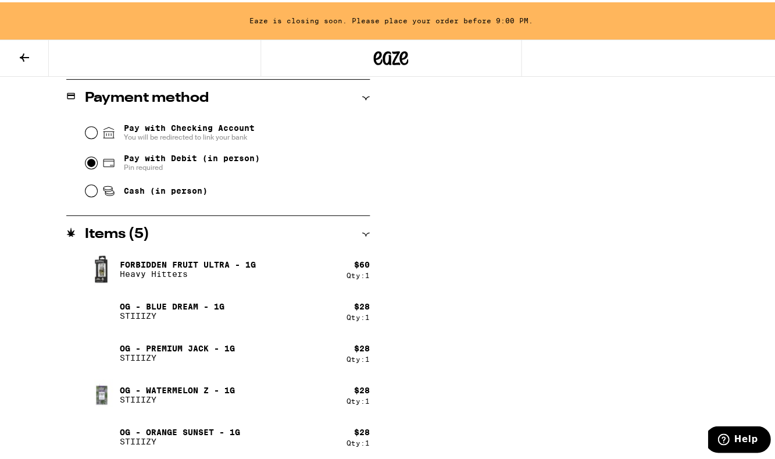
scroll to position [0, 0]
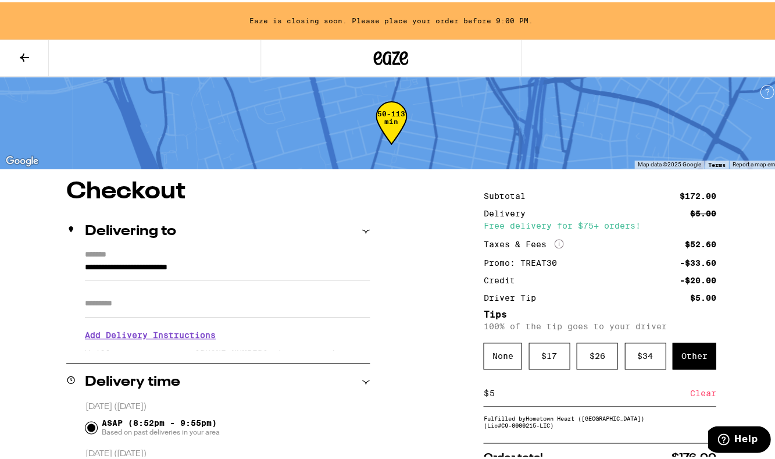
click at [377, 46] on icon at bounding box center [390, 55] width 35 height 21
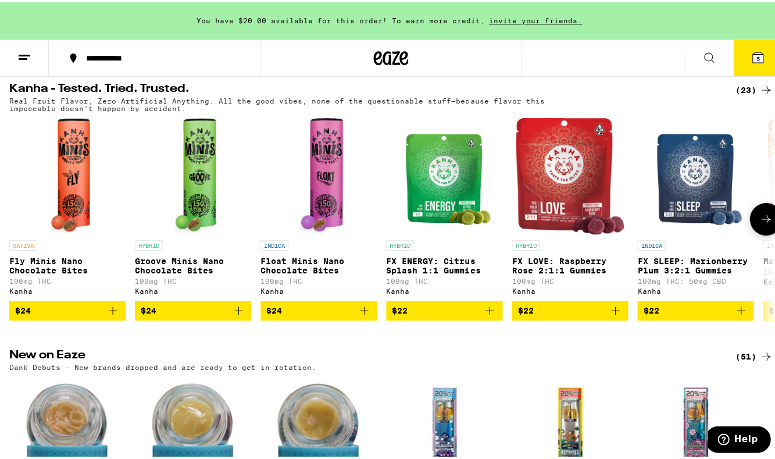
scroll to position [314, 0]
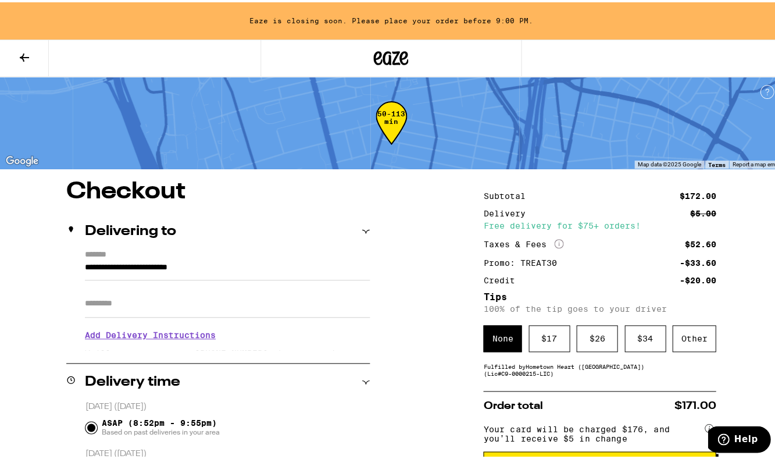
click at [28, 52] on icon at bounding box center [24, 55] width 14 height 14
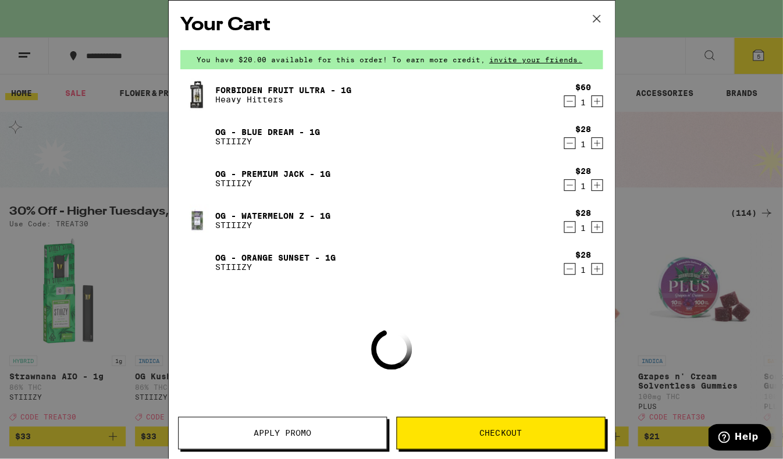
click at [294, 436] on span "Apply Promo" at bounding box center [283, 433] width 58 height 8
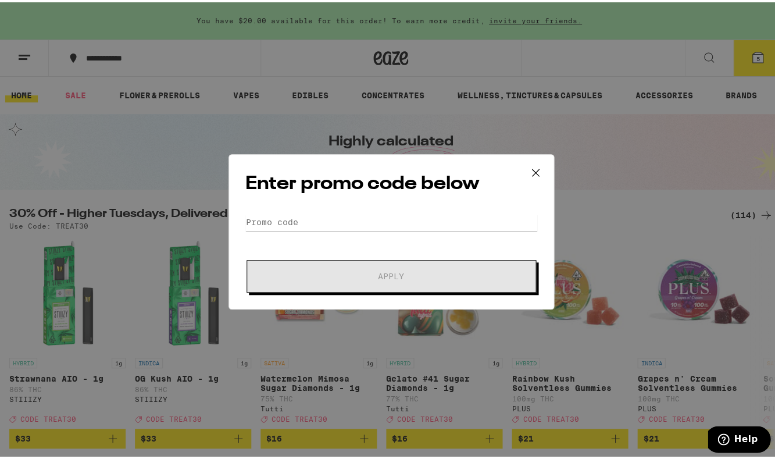
click at [354, 234] on form "Promo Code Apply" at bounding box center [391, 250] width 292 height 79
click at [345, 226] on input "Promo Code" at bounding box center [391, 219] width 292 height 17
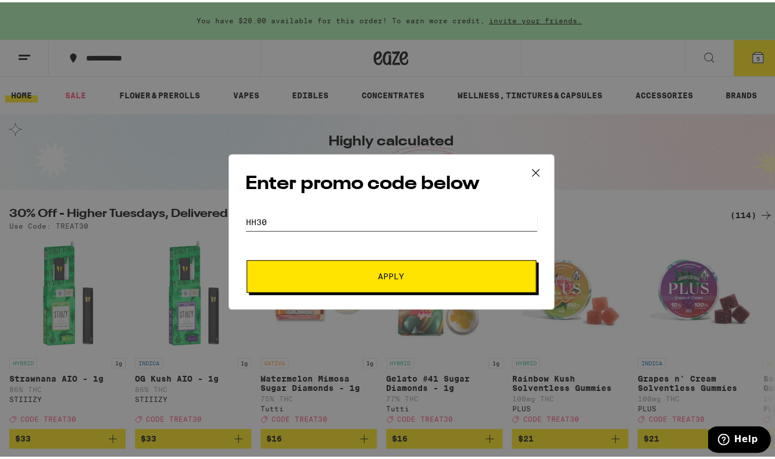
type input "HH30"
click at [387, 273] on button "Apply" at bounding box center [392, 274] width 290 height 33
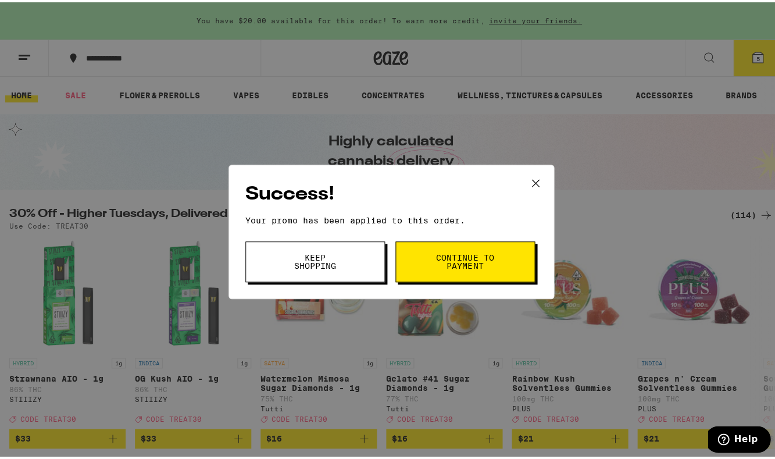
click at [440, 256] on span "Continue to payment" at bounding box center [464, 259] width 59 height 16
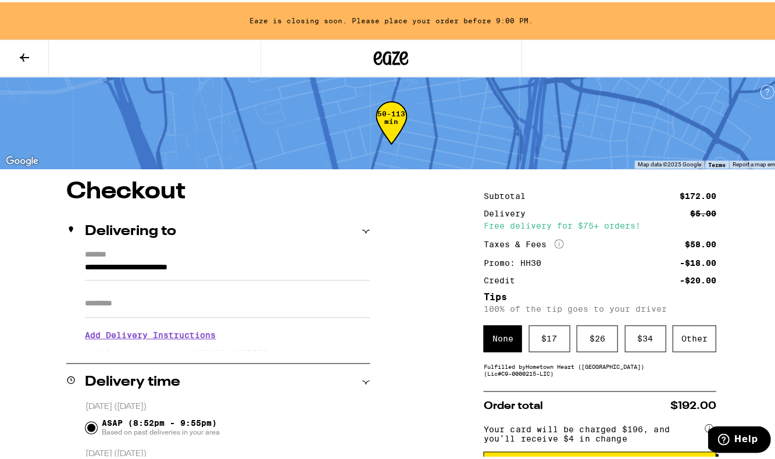
drag, startPoint x: 28, startPoint y: 50, endPoint x: 187, endPoint y: 155, distance: 190.1
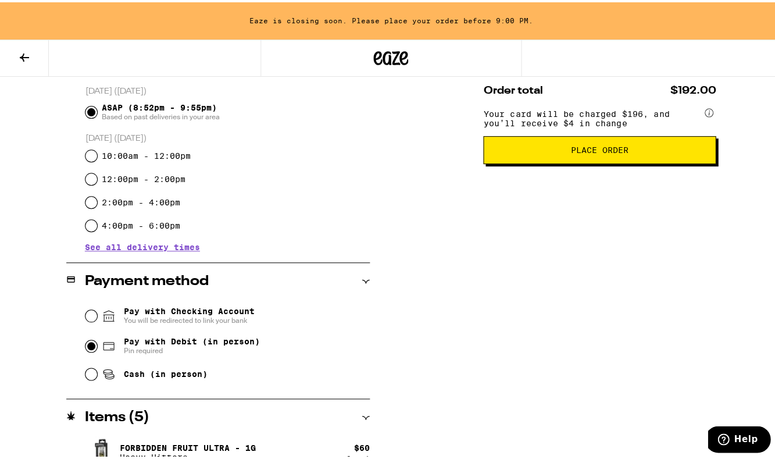
scroll to position [498, 0]
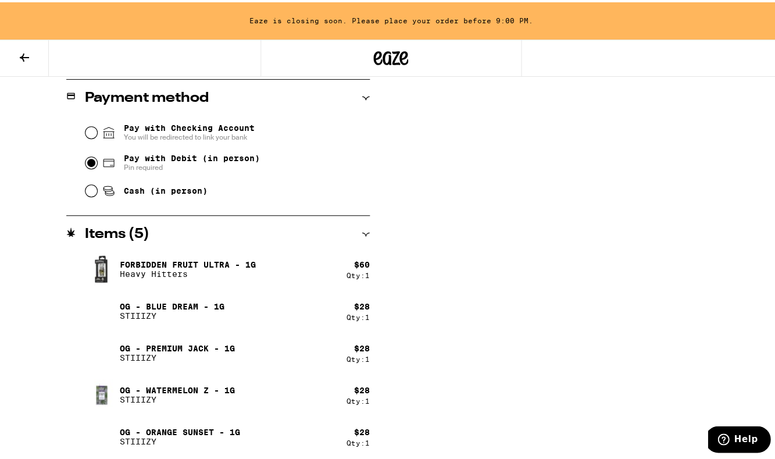
click at [197, 258] on p "Forbidden Fruit Ultra - 1g" at bounding box center [188, 262] width 136 height 9
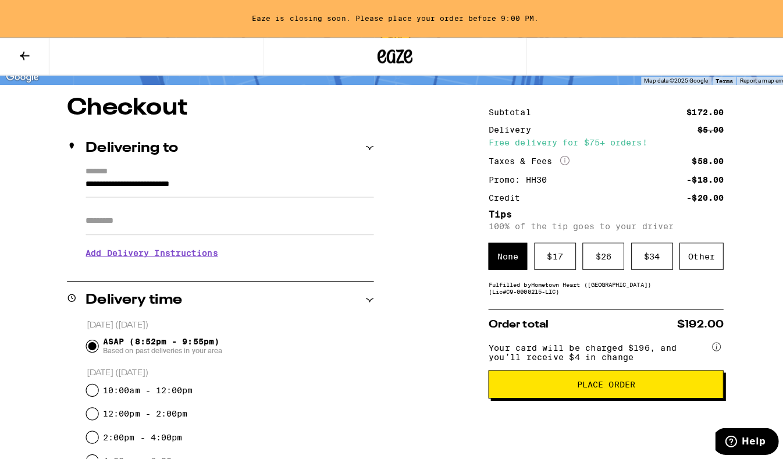
scroll to position [0, 0]
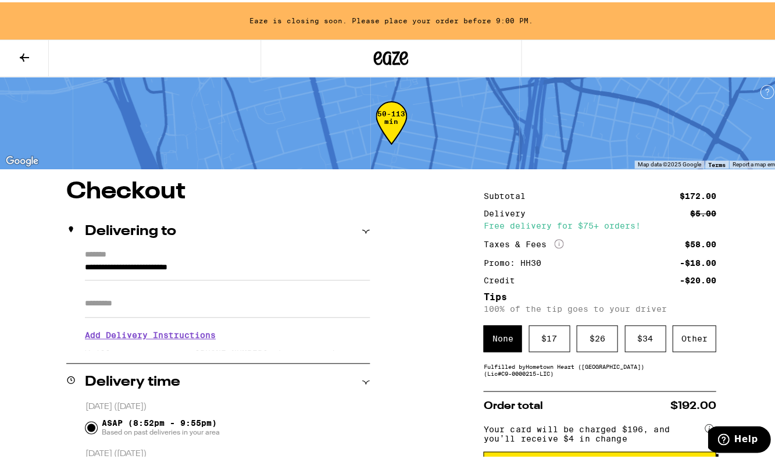
click at [28, 51] on icon at bounding box center [24, 55] width 14 height 14
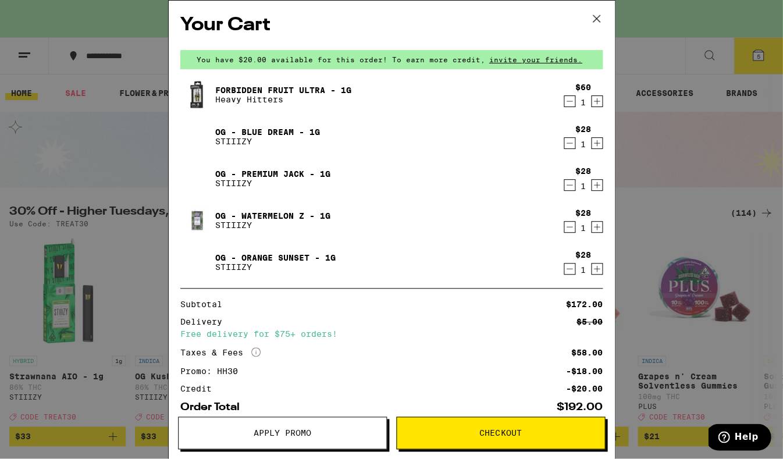
drag, startPoint x: 558, startPoint y: 97, endPoint x: 449, endPoint y: 219, distance: 163.9
click at [564, 97] on icon "Decrement" at bounding box center [569, 101] width 10 height 14
click at [562, 102] on div "Forbidden Fruit Ultra - 1g Heavy Hitters $60 1 OG - Blue Dream - 1g STIIIZY $28…" at bounding box center [391, 182] width 422 height 209
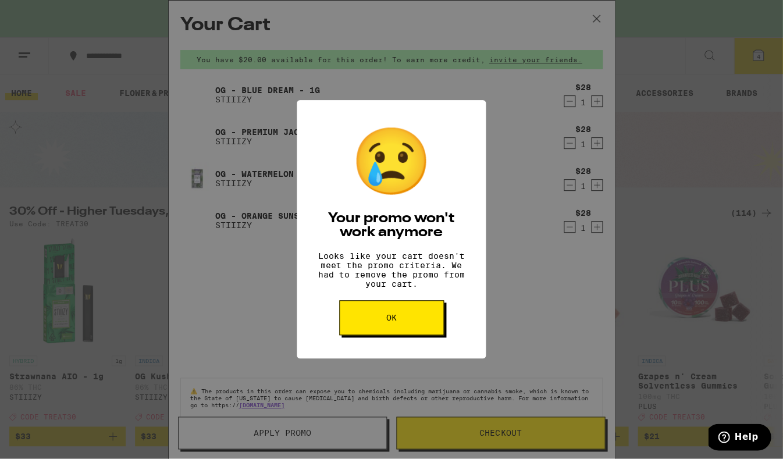
click at [422, 319] on button "OK" at bounding box center [391, 317] width 105 height 35
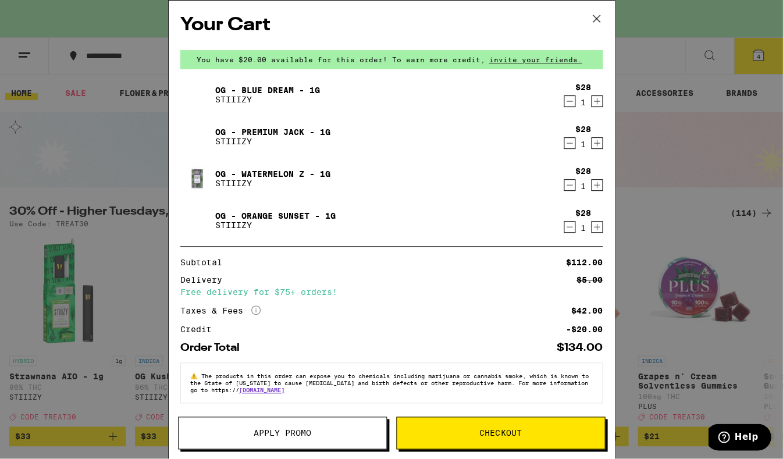
click at [709, 220] on div "Your Cart You have $20.00 available for this order! To earn more credit, invite…" at bounding box center [391, 229] width 782 height 458
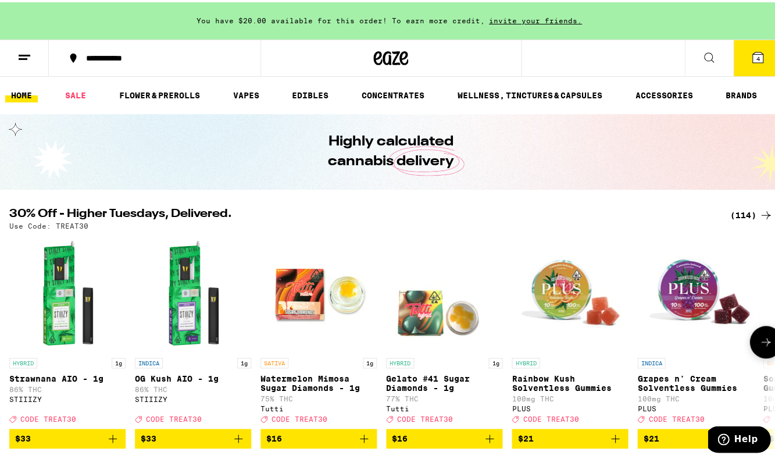
scroll to position [90, 0]
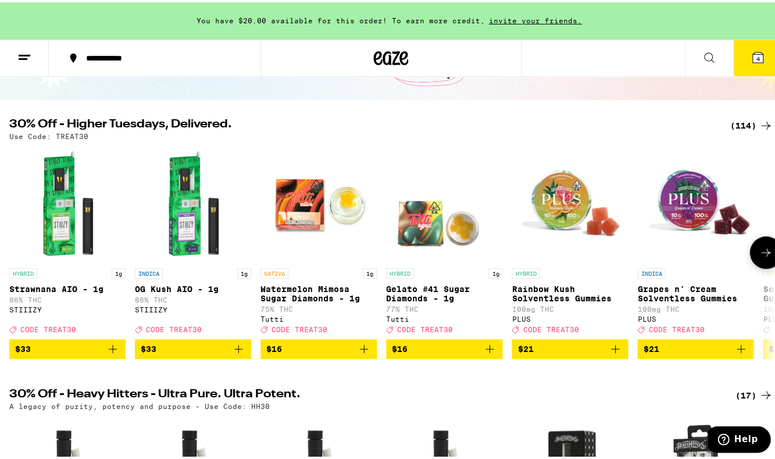
click at [765, 253] on button at bounding box center [765, 250] width 33 height 33
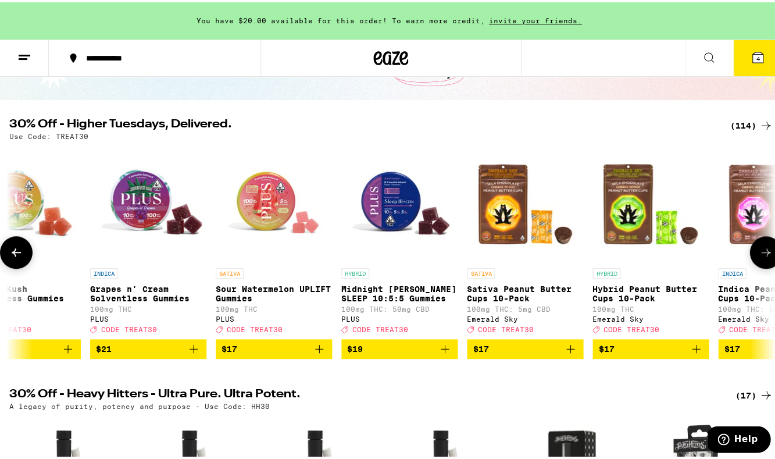
click at [765, 253] on button at bounding box center [765, 250] width 33 height 33
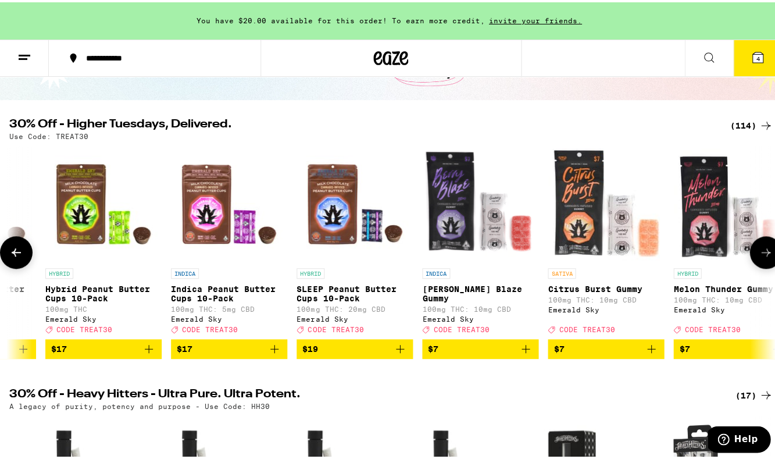
click at [766, 253] on button at bounding box center [765, 250] width 33 height 33
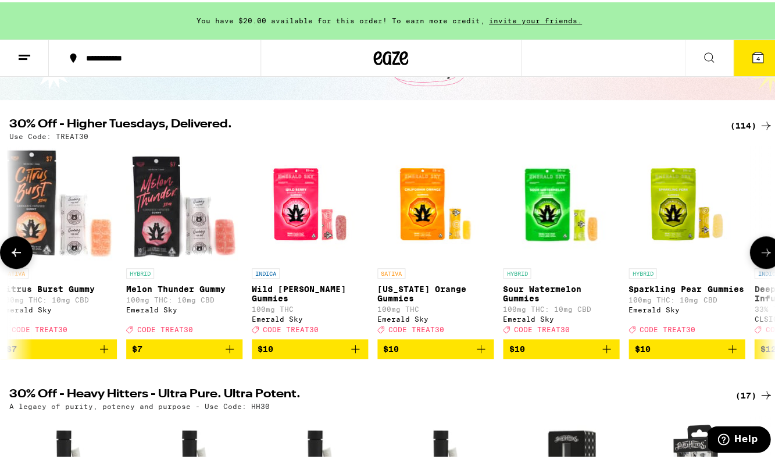
click at [766, 253] on button at bounding box center [765, 250] width 33 height 33
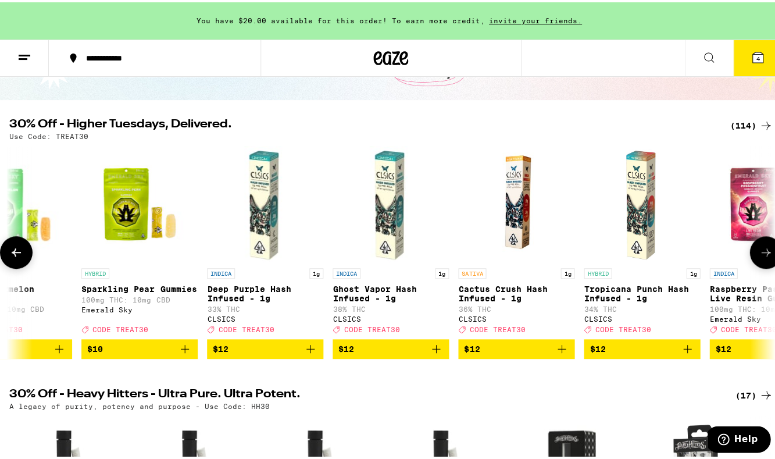
click at [766, 253] on button at bounding box center [765, 250] width 33 height 33
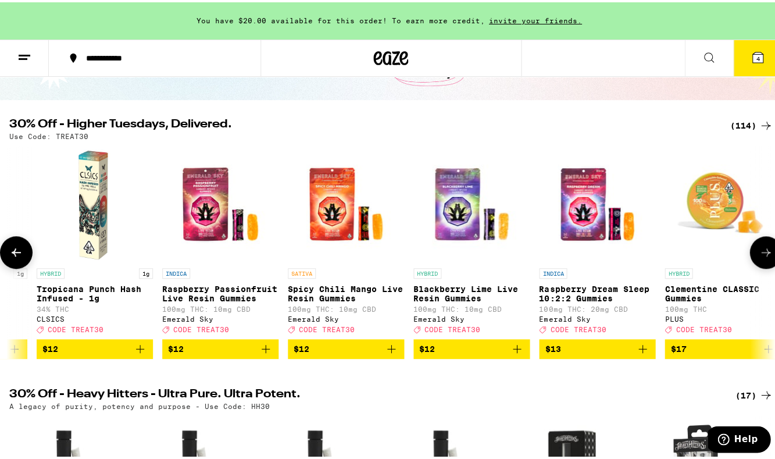
click at [766, 253] on button at bounding box center [765, 250] width 33 height 33
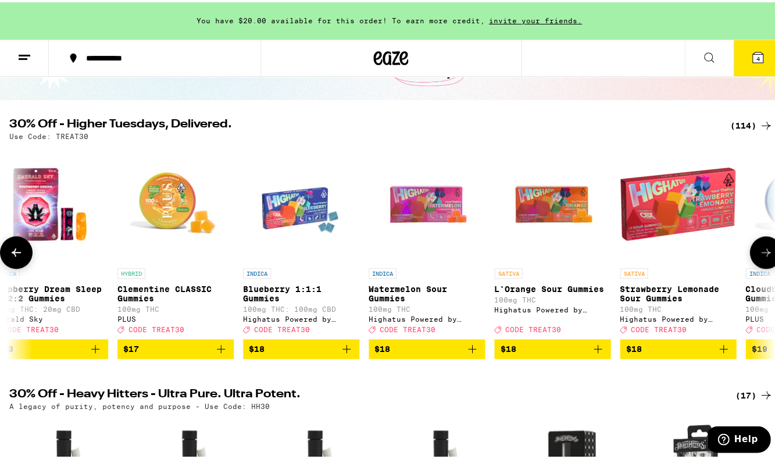
click at [766, 253] on button at bounding box center [765, 250] width 33 height 33
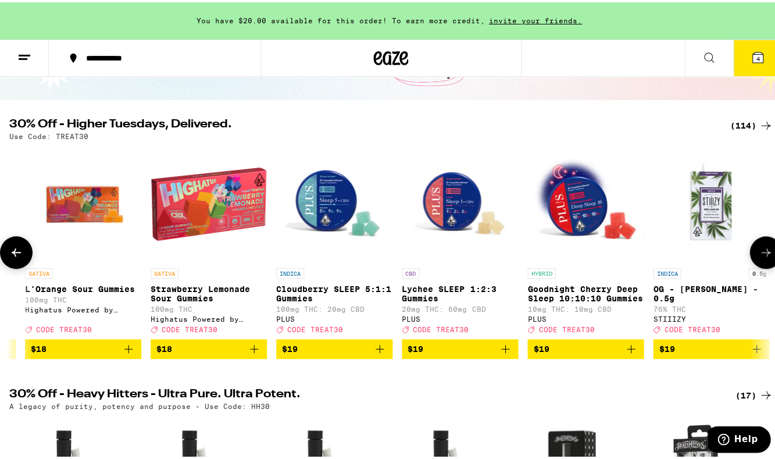
click at [766, 253] on button at bounding box center [765, 250] width 33 height 33
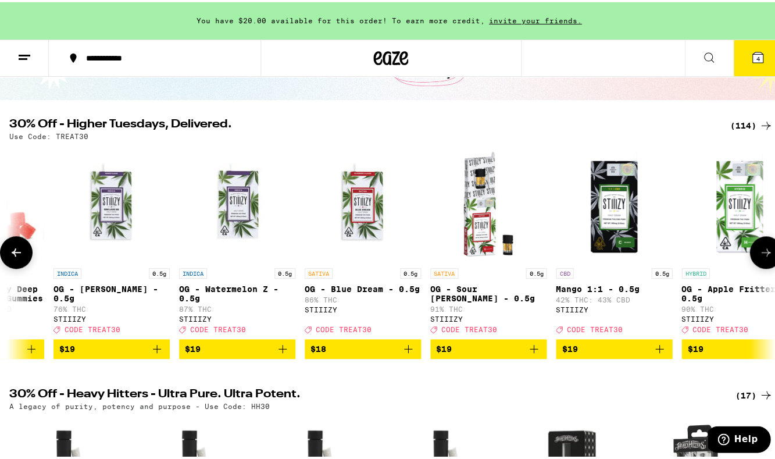
click at [766, 253] on button at bounding box center [765, 250] width 33 height 33
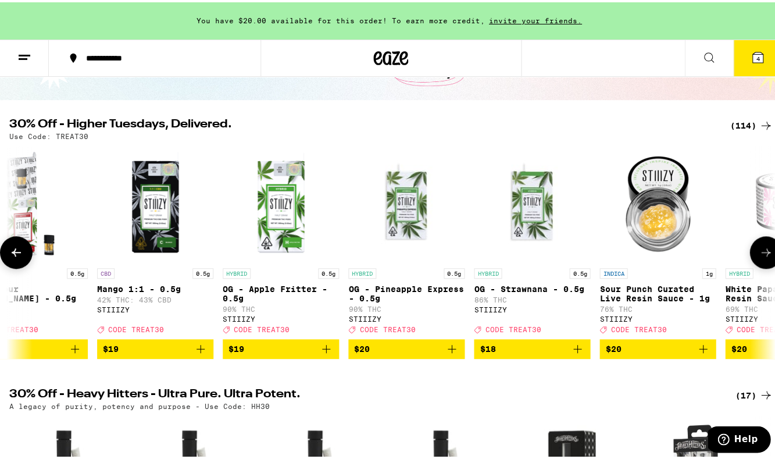
scroll to position [0, 4899]
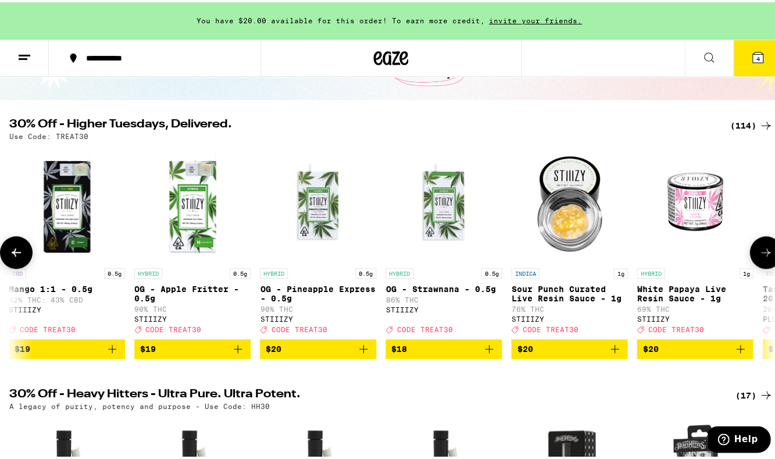
click at [766, 253] on button at bounding box center [765, 250] width 33 height 33
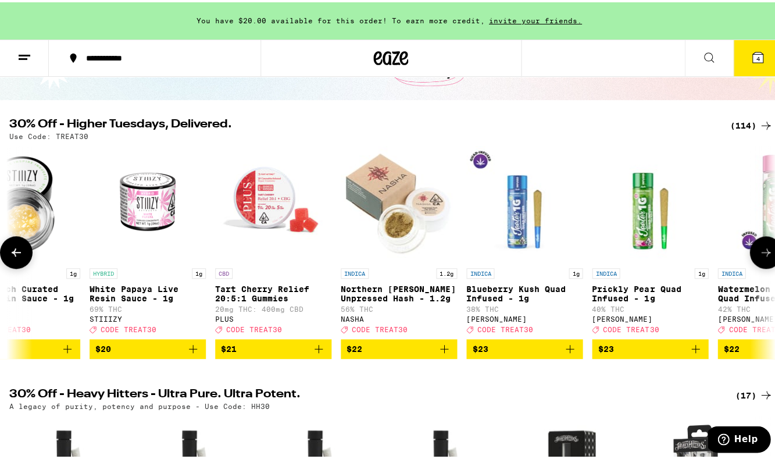
scroll to position [0, 0]
click at [759, 257] on icon at bounding box center [766, 250] width 14 height 14
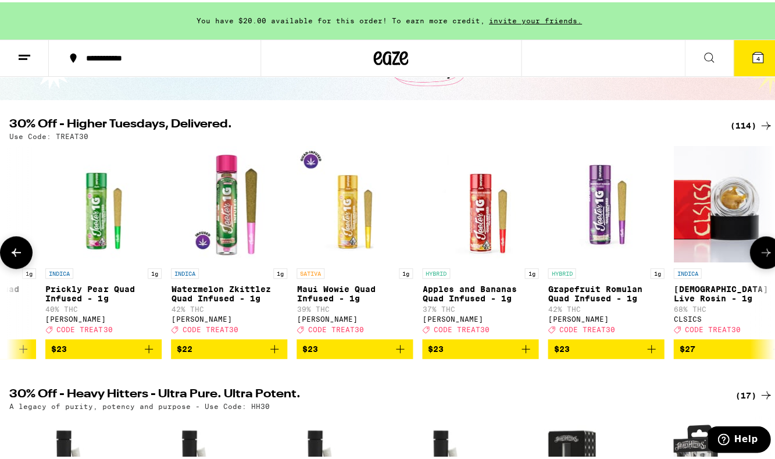
click at [759, 257] on icon at bounding box center [766, 250] width 14 height 14
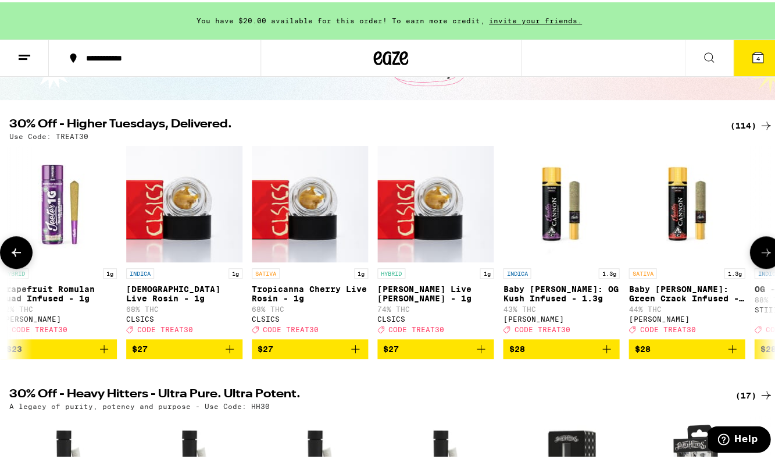
click at [759, 257] on icon at bounding box center [766, 250] width 14 height 14
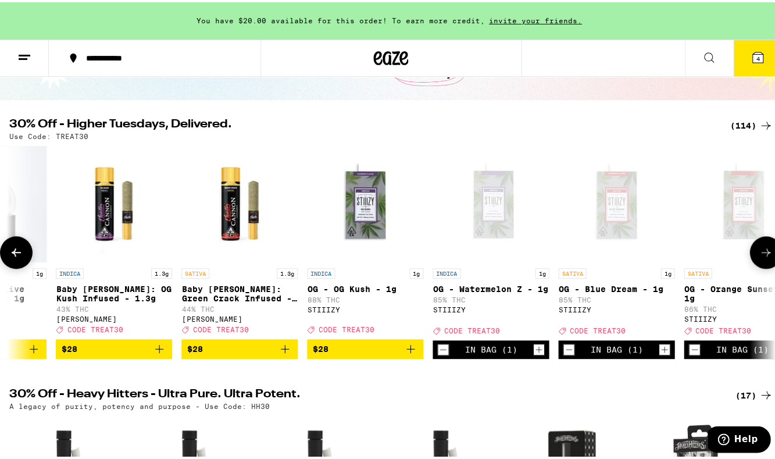
scroll to position [0, 7087]
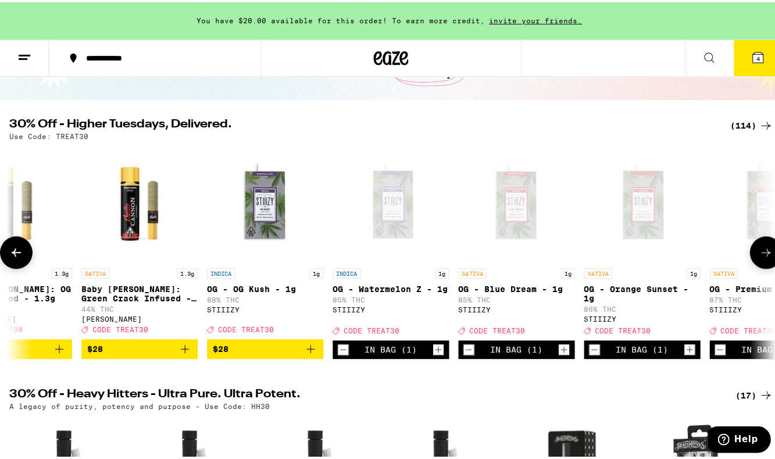
click at [296, 351] on span "$28" at bounding box center [265, 347] width 105 height 14
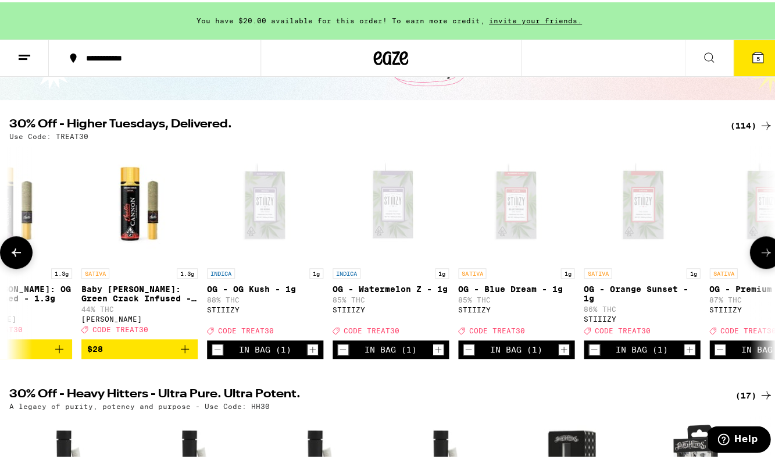
click at [767, 262] on button at bounding box center [765, 250] width 33 height 33
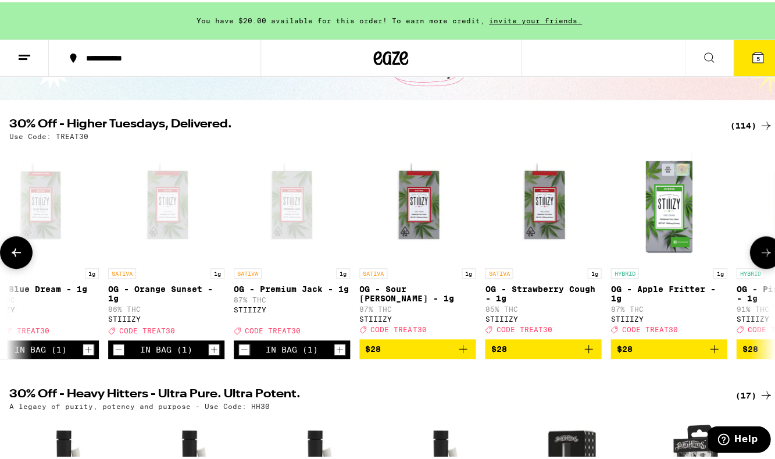
scroll to position [0, 7634]
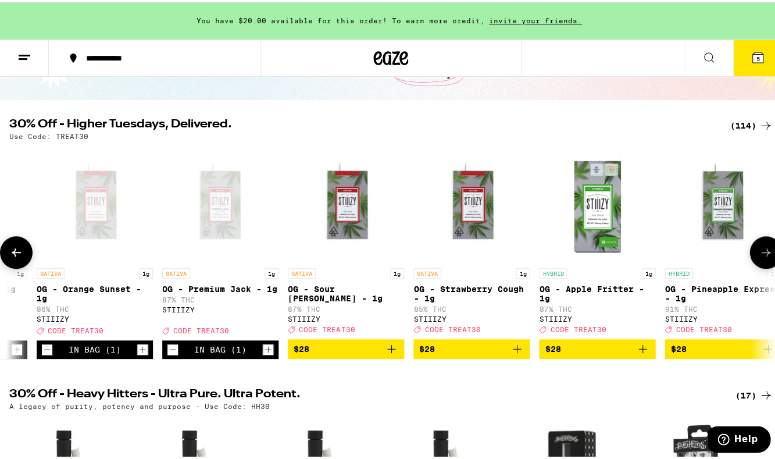
click at [759, 251] on icon at bounding box center [766, 250] width 14 height 14
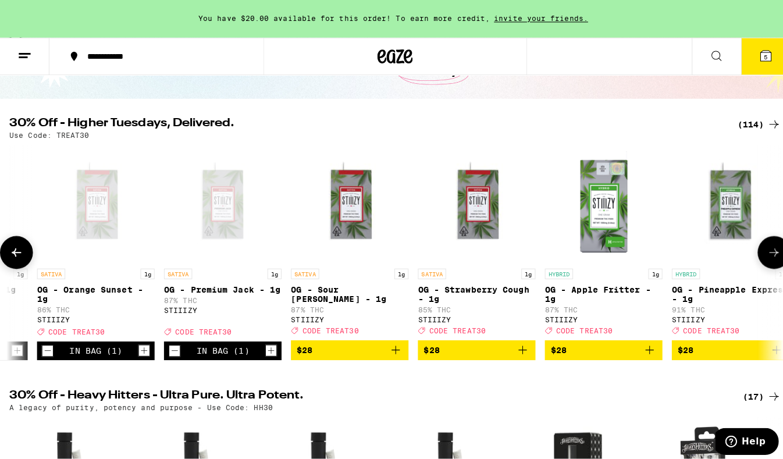
scroll to position [0, 8181]
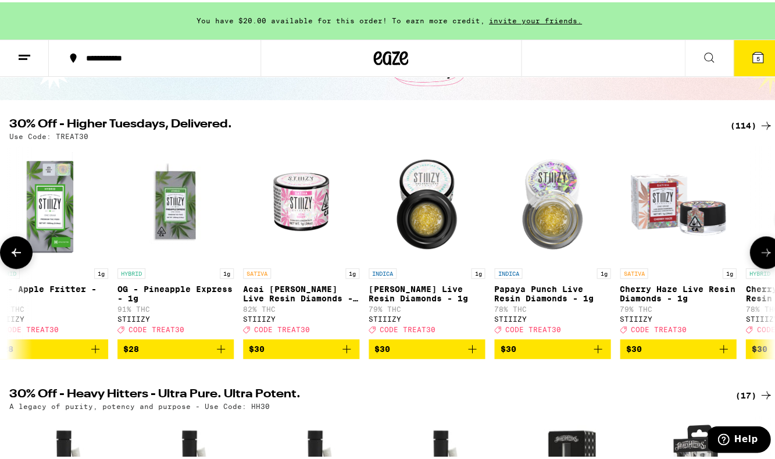
click at [59, 350] on span "$28" at bounding box center [50, 347] width 105 height 14
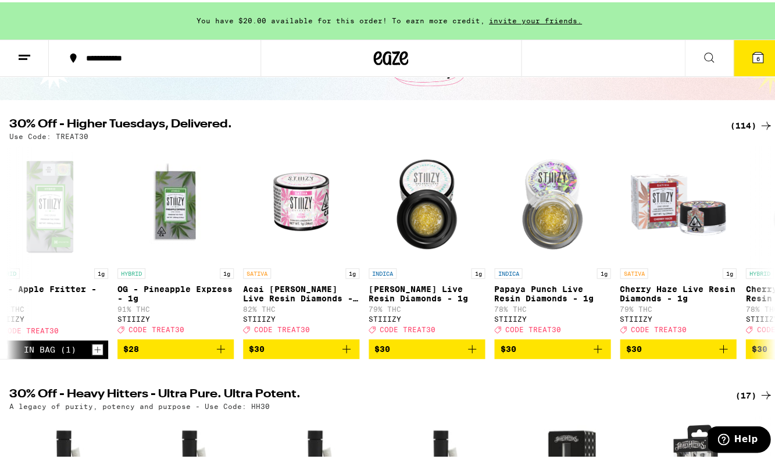
click at [769, 57] on button "6" at bounding box center [757, 56] width 49 height 36
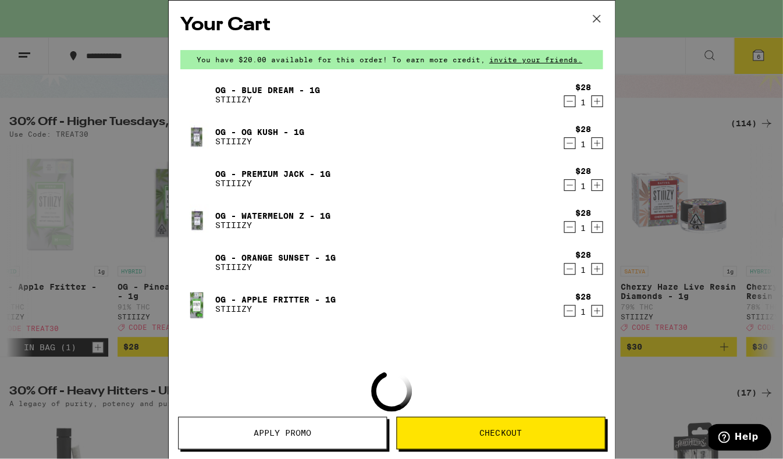
scroll to position [101, 0]
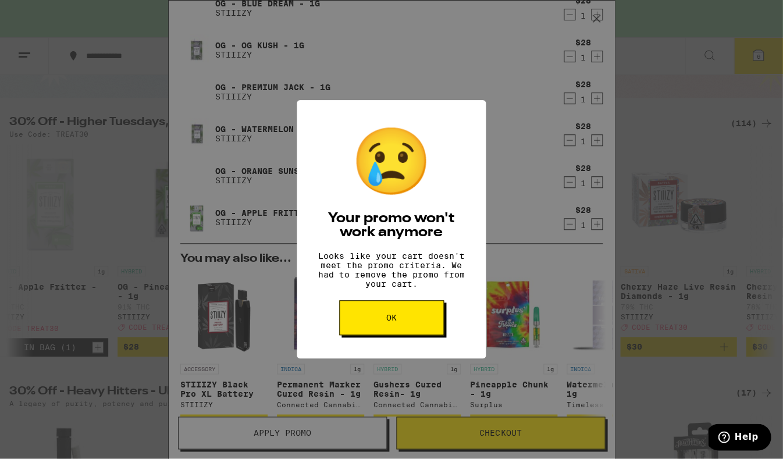
click at [407, 335] on button "OK" at bounding box center [391, 317] width 105 height 35
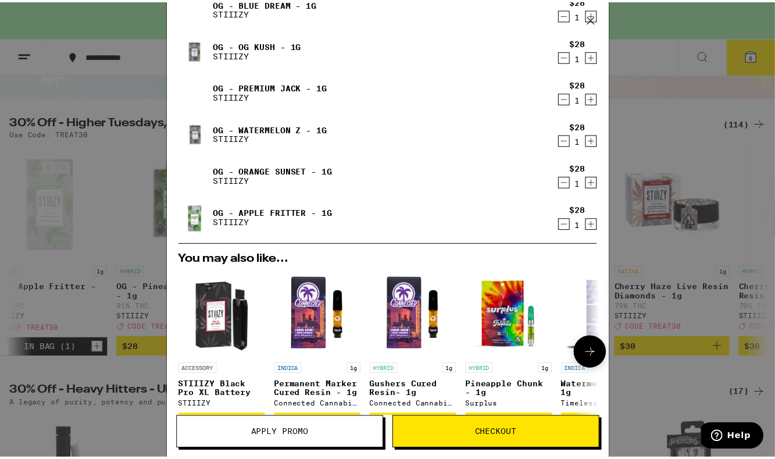
scroll to position [291, 0]
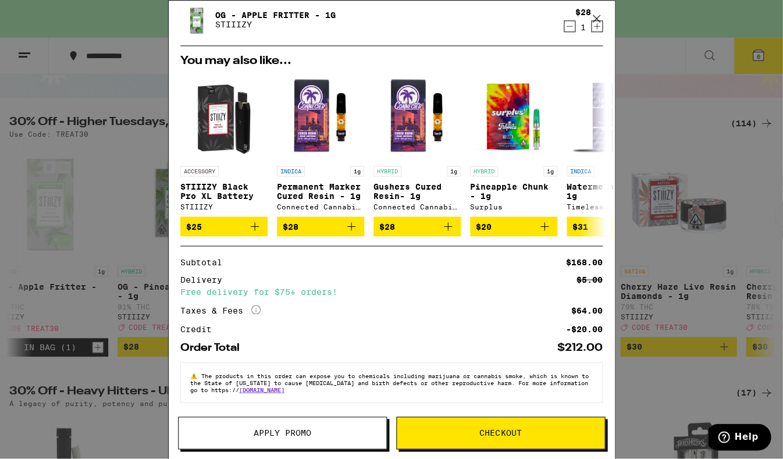
click at [296, 423] on button "Apply Promo" at bounding box center [282, 432] width 209 height 33
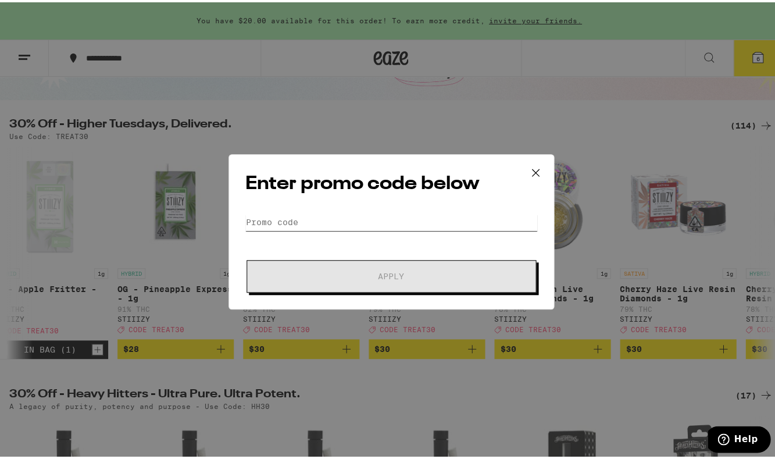
click at [310, 223] on input "Promo Code" at bounding box center [391, 219] width 292 height 17
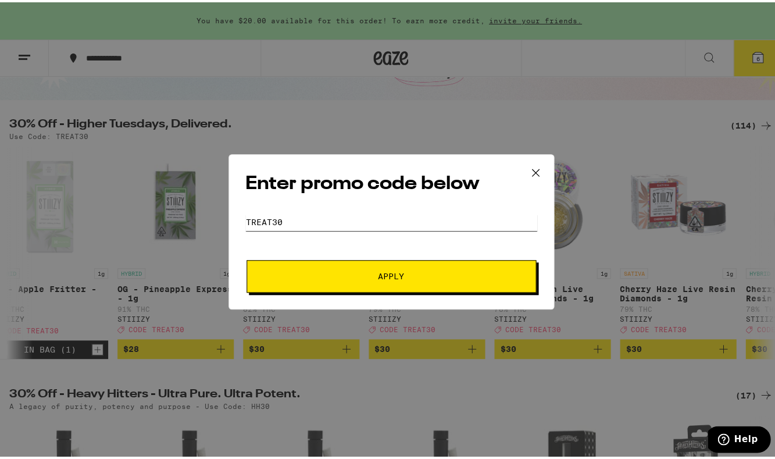
type input "TREAT30"
click at [387, 273] on button "Apply" at bounding box center [392, 274] width 290 height 33
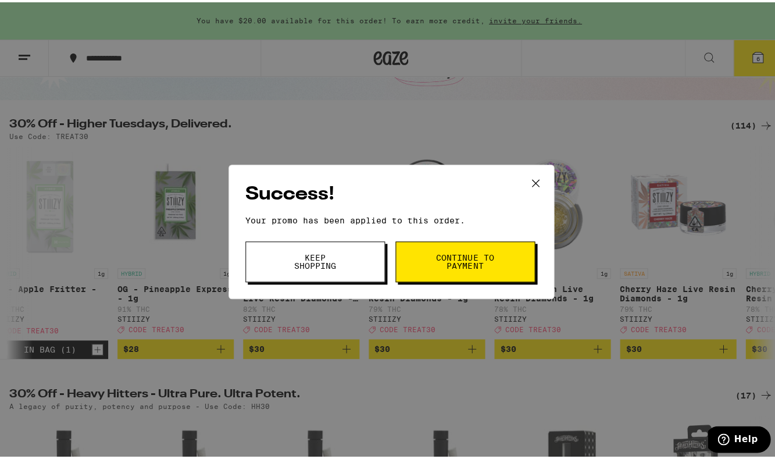
click at [451, 262] on span "Continue to payment" at bounding box center [464, 259] width 59 height 16
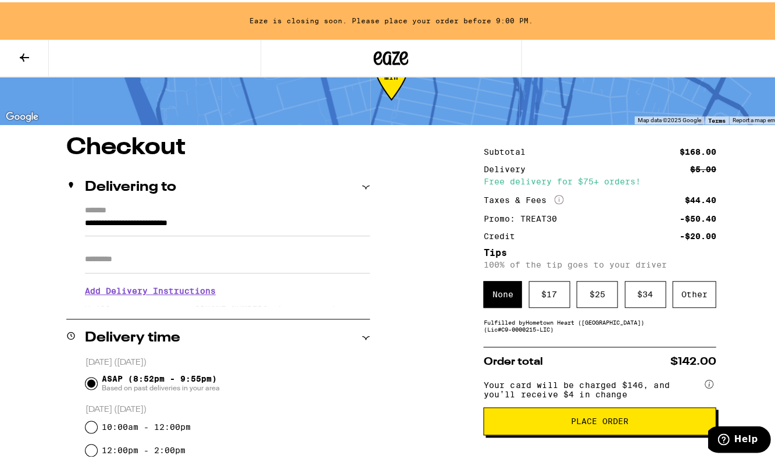
scroll to position [133, 0]
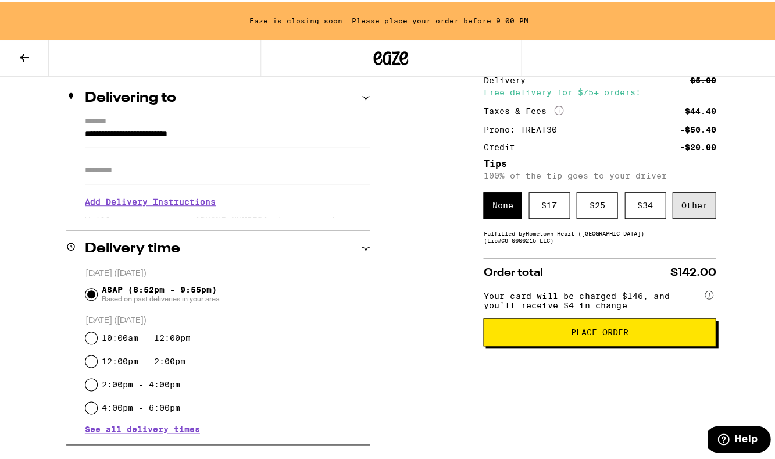
click at [698, 209] on div "Other" at bounding box center [694, 203] width 44 height 27
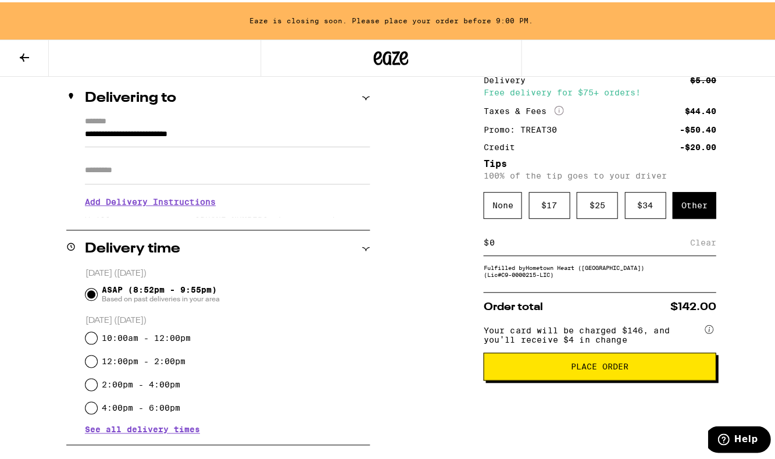
click at [548, 240] on input at bounding box center [588, 240] width 201 height 10
click at [557, 276] on div "Fulfilled by Hometown Heart (East Bay) (Lic# C9-0000215-LIC )" at bounding box center [599, 269] width 233 height 14
click at [723, 310] on div "**********" at bounding box center [391, 456] width 782 height 823
click at [700, 247] on div "Save" at bounding box center [705, 240] width 21 height 26
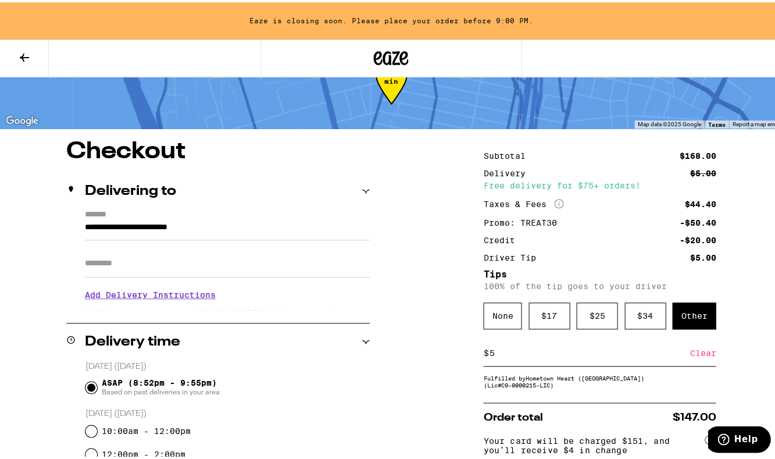
scroll to position [124, 0]
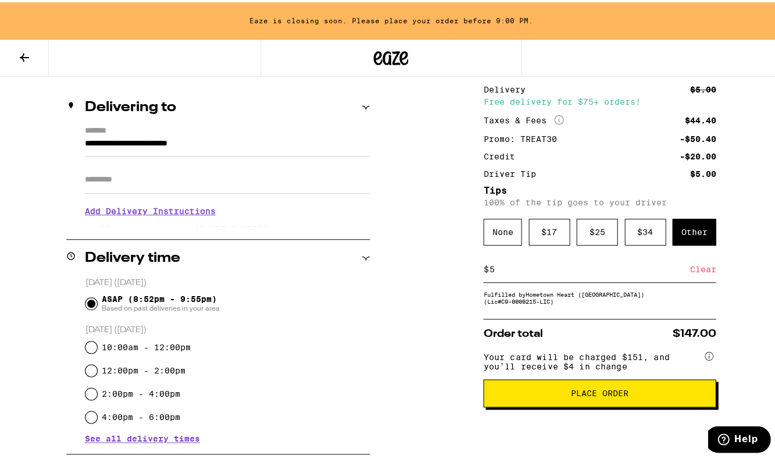
click at [488, 269] on input "5" at bounding box center [588, 267] width 201 height 10
type input "3"
click at [699, 313] on div "Subtotal $168.00 Delivery $5.00 Free delivery for $75+ orders! Taxes & Fees Mor…" at bounding box center [599, 465] width 233 height 823
click at [702, 272] on div "Save" at bounding box center [705, 267] width 21 height 26
click at [692, 271] on div "Clear" at bounding box center [703, 267] width 26 height 26
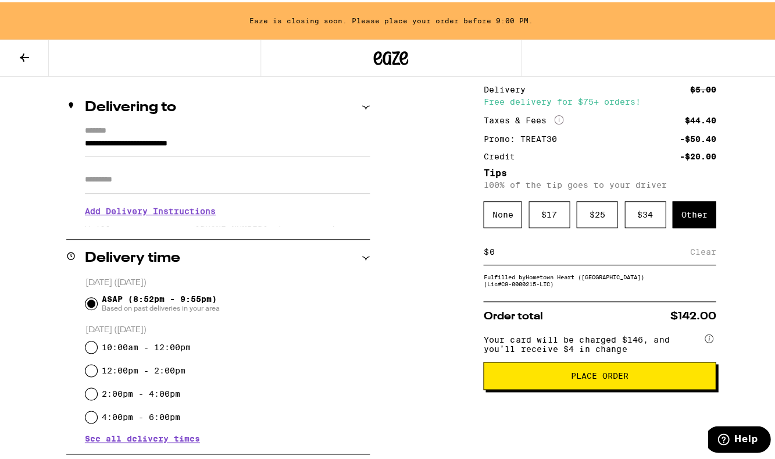
click at [506, 269] on div "Subtotal $168.00 Delivery $5.00 Free delivery for $75+ orders! Taxes & Fees Mor…" at bounding box center [599, 465] width 233 height 823
click at [493, 259] on div "$ Clear" at bounding box center [599, 250] width 233 height 26
click at [488, 254] on input at bounding box center [588, 249] width 201 height 10
click at [705, 255] on div "Save" at bounding box center [705, 250] width 21 height 26
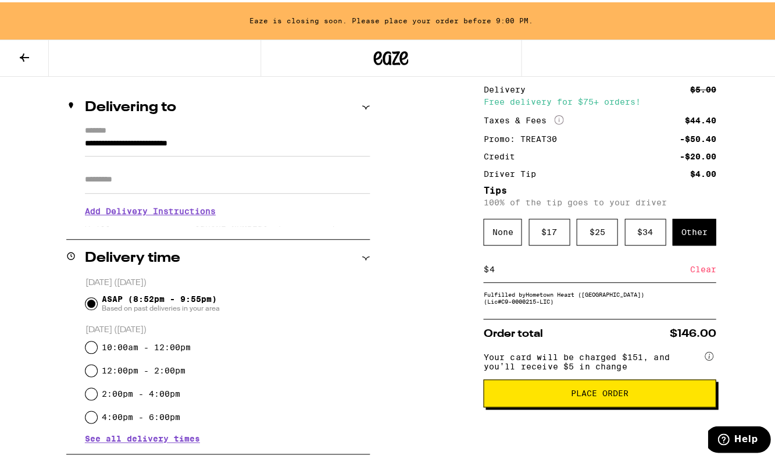
click at [488, 272] on input "4" at bounding box center [588, 267] width 201 height 10
click at [700, 266] on div "Save" at bounding box center [705, 267] width 21 height 26
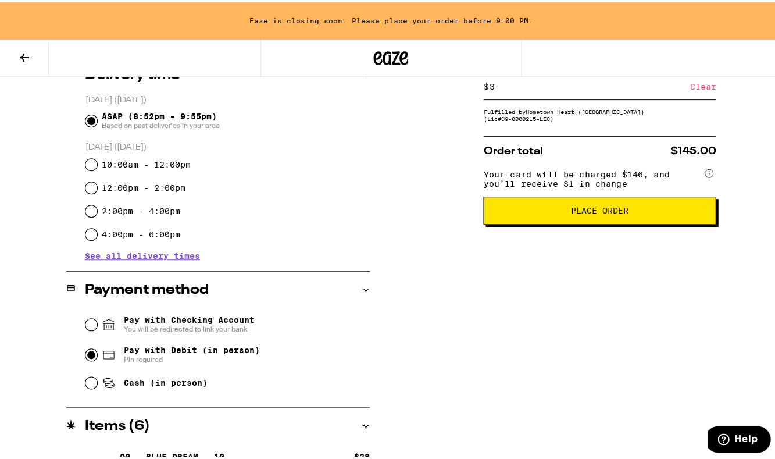
scroll to position [0, 0]
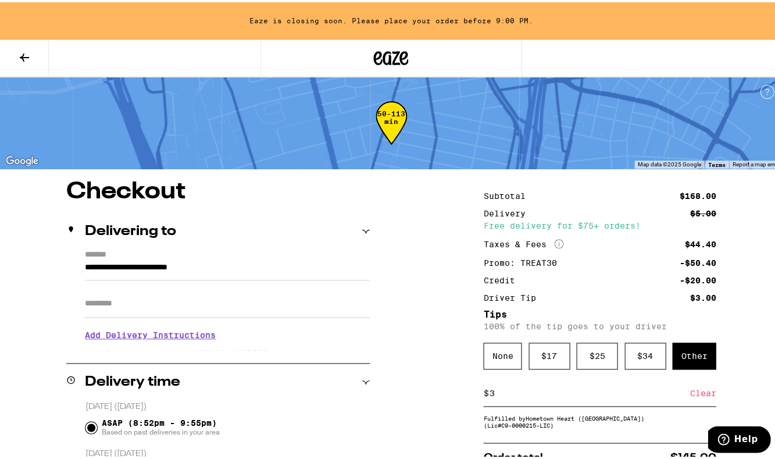
drag, startPoint x: 480, startPoint y: 398, endPoint x: 501, endPoint y: 403, distance: 21.6
click at [501, 403] on div "$ 3 Clear" at bounding box center [599, 391] width 233 height 26
click at [497, 401] on div "$ 3 Clear" at bounding box center [599, 391] width 233 height 26
drag, startPoint x: 484, startPoint y: 395, endPoint x: 496, endPoint y: 399, distance: 12.9
click at [496, 396] on input "3" at bounding box center [588, 390] width 201 height 10
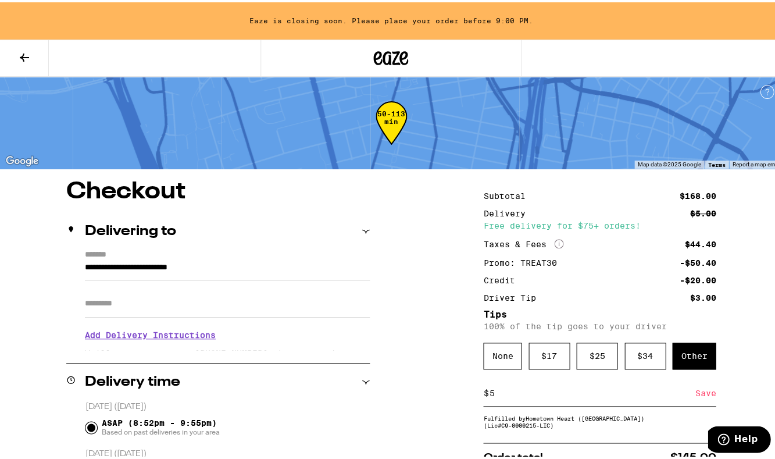
type input "5"
click at [701, 403] on div "Save" at bounding box center [705, 391] width 21 height 26
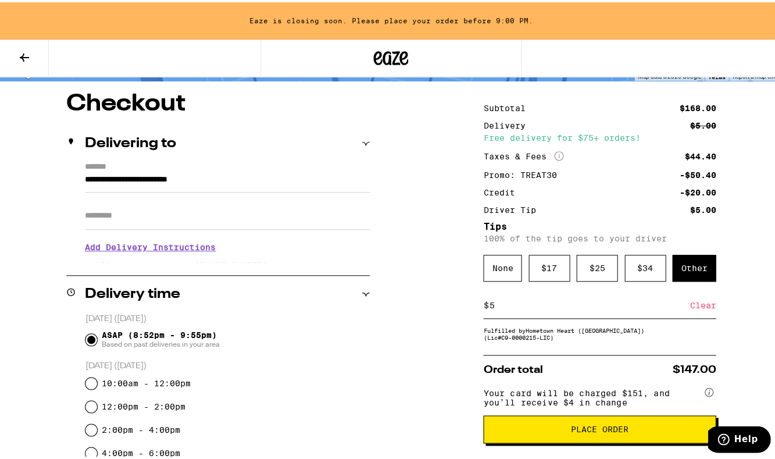
scroll to position [178, 0]
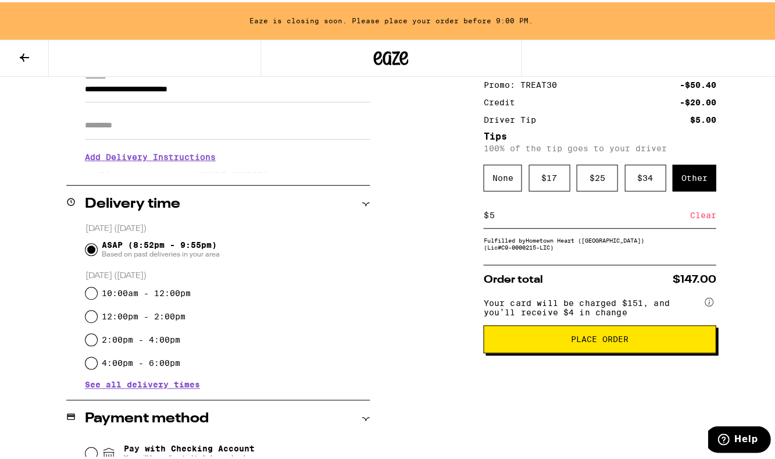
click at [574, 341] on span "Place Order" at bounding box center [600, 337] width 58 height 8
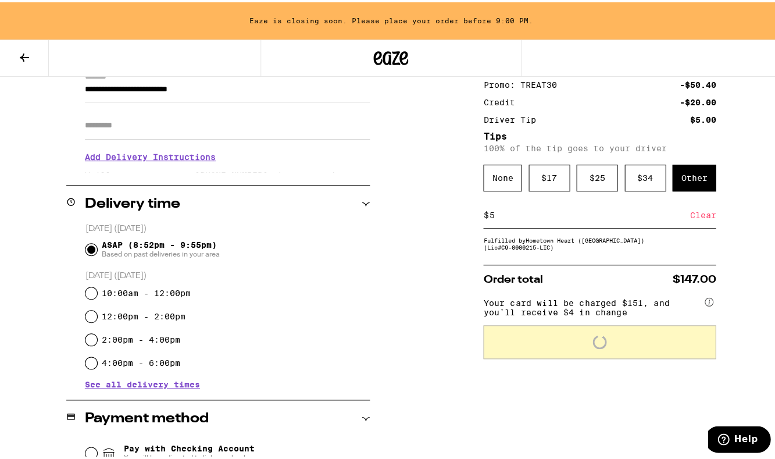
scroll to position [90, 0]
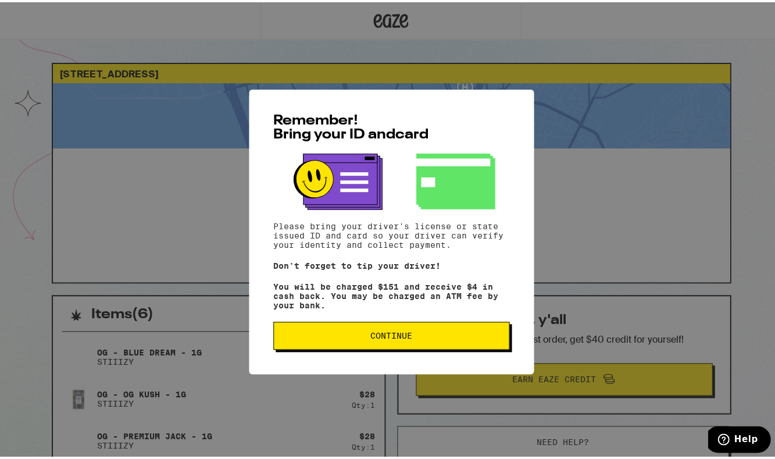
click at [410, 336] on span "Continue" at bounding box center [391, 333] width 216 height 8
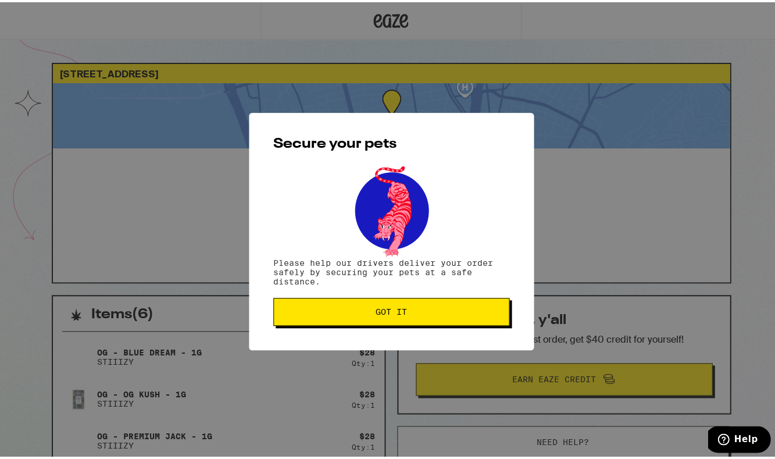
click at [406, 323] on button "Got it" at bounding box center [391, 309] width 236 height 28
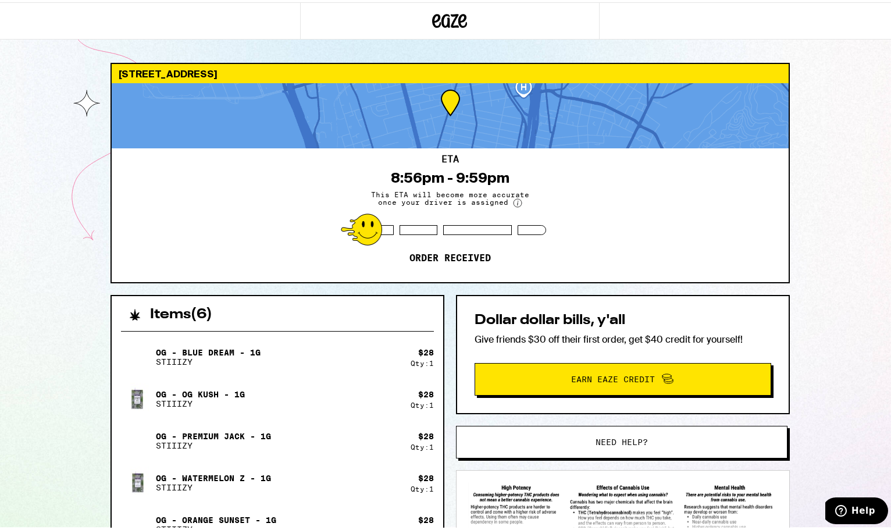
drag, startPoint x: 882, startPoint y: 205, endPoint x: 893, endPoint y: 202, distance: 11.4
click at [774, 202] on html "1001 46th St Emeryville 94608 ETA 8:56pm - 9:59pm This ETA will become more acc…" at bounding box center [449, 428] width 899 height 856
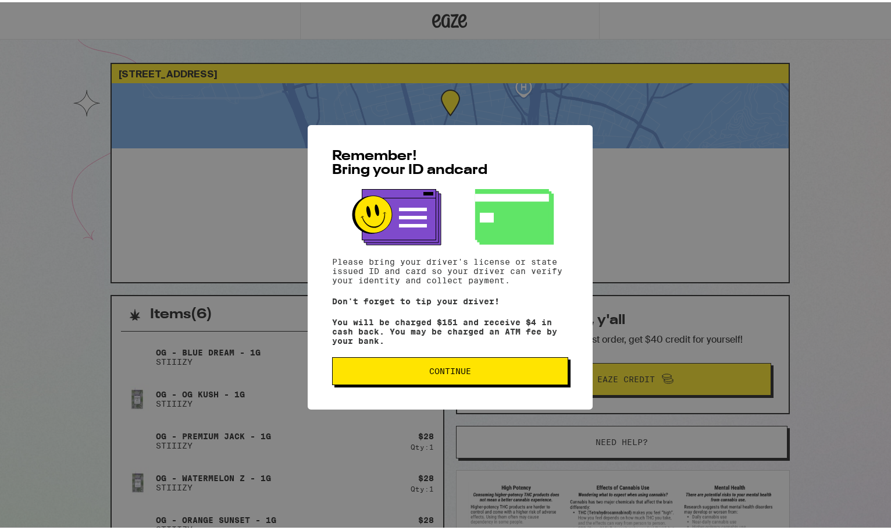
click at [452, 379] on button "Continue" at bounding box center [450, 369] width 236 height 28
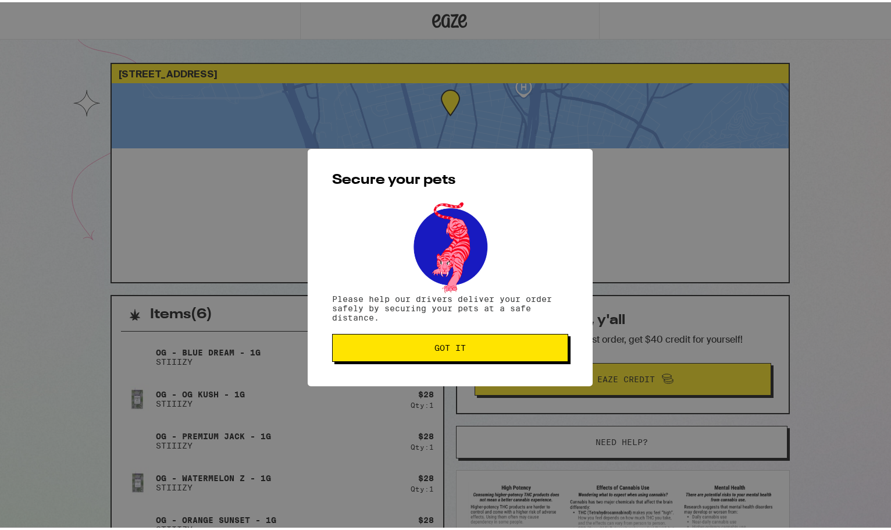
click at [462, 369] on div "Secure your pets Please help our drivers deliver your order safely by securing …" at bounding box center [450, 265] width 285 height 237
click at [472, 354] on div "Secure your pets Please help our drivers deliver your order safely by securing …" at bounding box center [450, 265] width 285 height 237
click at [477, 344] on span "Got it" at bounding box center [450, 345] width 216 height 8
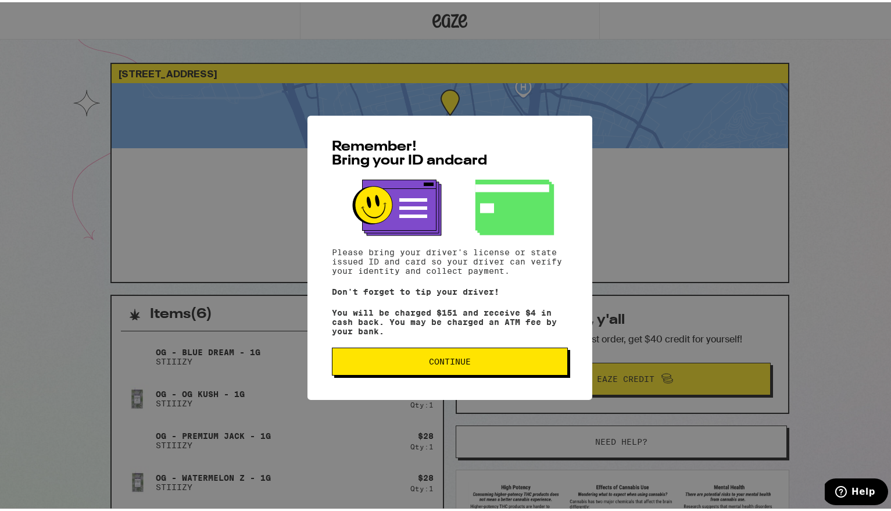
click at [376, 361] on span "Continue" at bounding box center [450, 359] width 216 height 8
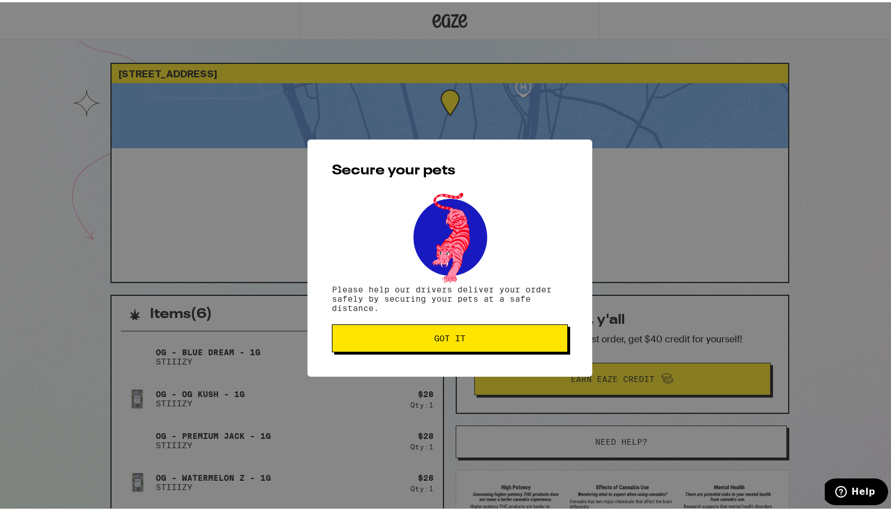
click at [412, 329] on button "Got it" at bounding box center [450, 336] width 236 height 28
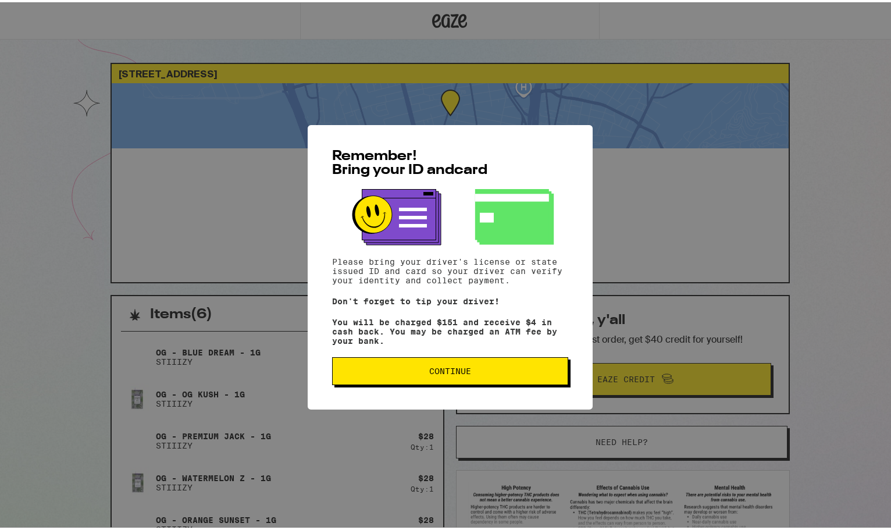
click at [361, 369] on span "Continue" at bounding box center [450, 369] width 216 height 8
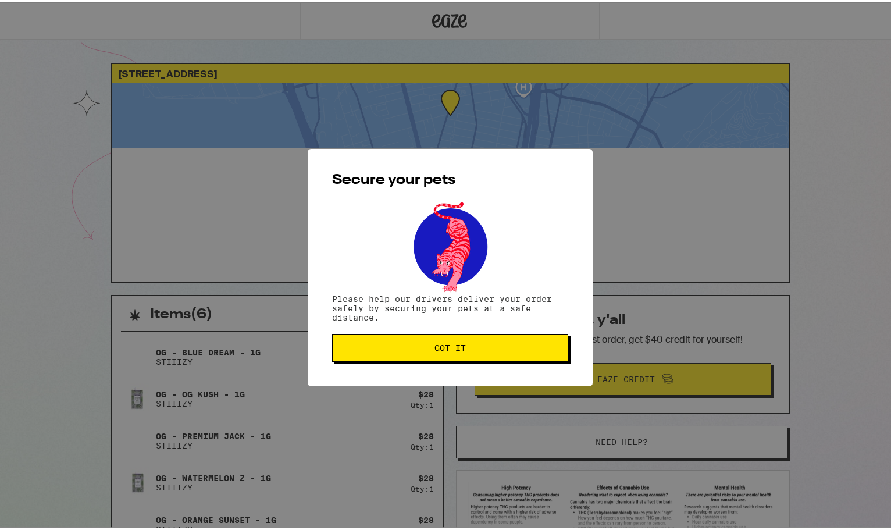
click at [460, 334] on button "Got it" at bounding box center [450, 345] width 236 height 28
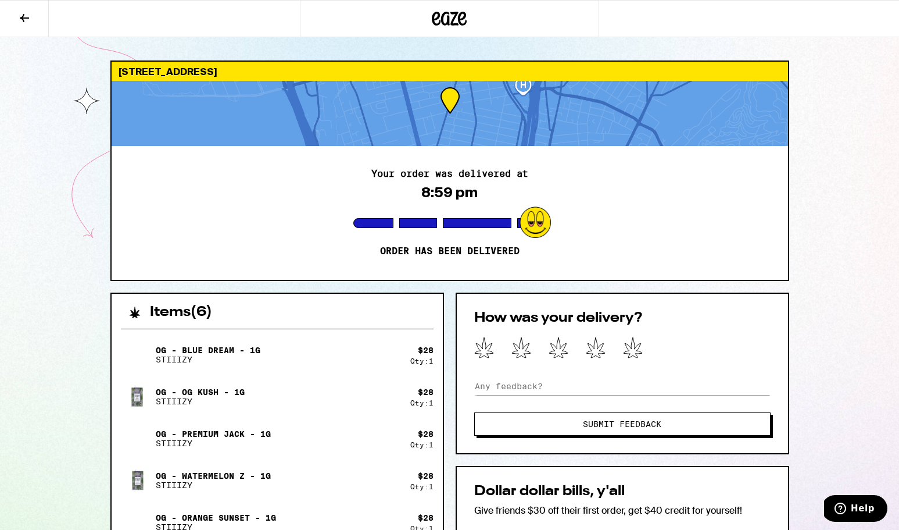
click at [685, 281] on div "1001 46th St Emeryville 94608 Your order was delivered at 8:59 pm Order has bee…" at bounding box center [450, 451] width 698 height 783
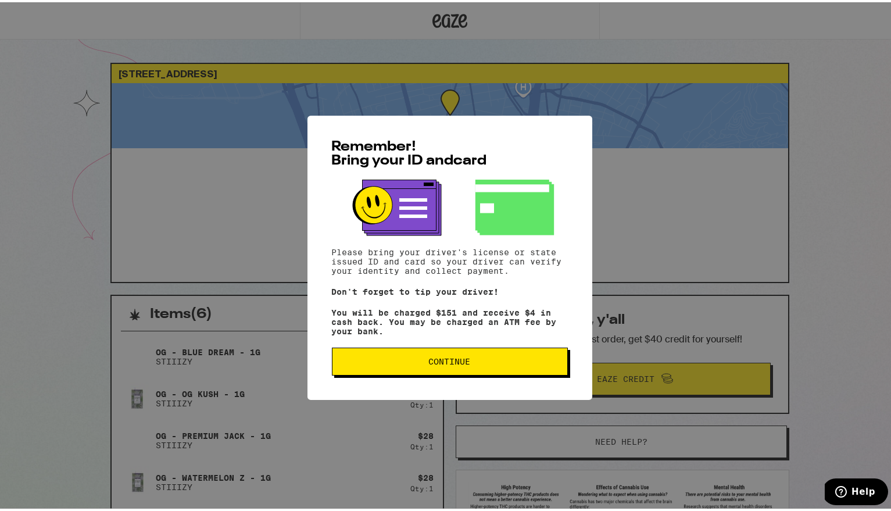
click at [433, 394] on div "Remember! Bring your ID and card Please bring your driver's license or state is…" at bounding box center [450, 255] width 285 height 284
click at [440, 379] on div "Remember! Bring your ID and card Please bring your driver's license or state is…" at bounding box center [450, 255] width 285 height 284
click at [445, 369] on button "Continue" at bounding box center [450, 359] width 236 height 28
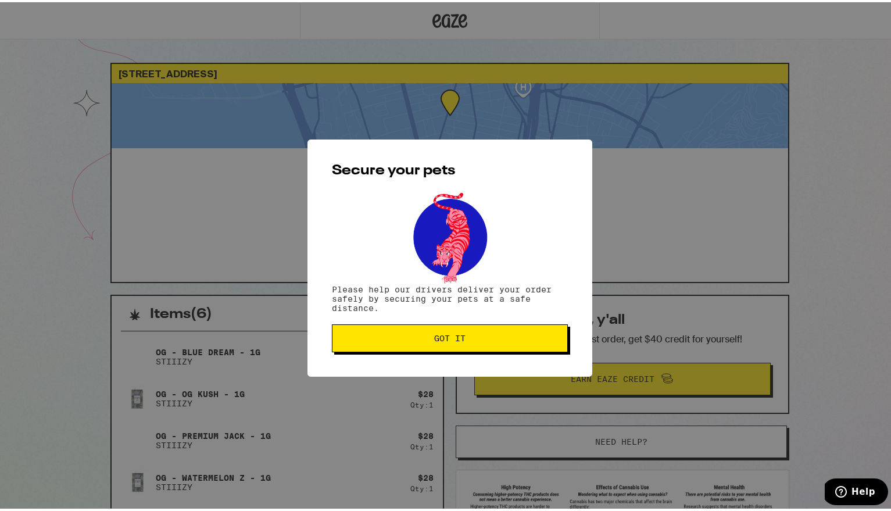
drag, startPoint x: 463, startPoint y: 317, endPoint x: 457, endPoint y: 326, distance: 10.4
click at [462, 320] on div "Secure your pets Please help our drivers deliver your order safely by securing …" at bounding box center [450, 255] width 285 height 237
click at [455, 329] on button "Got it" at bounding box center [450, 336] width 236 height 28
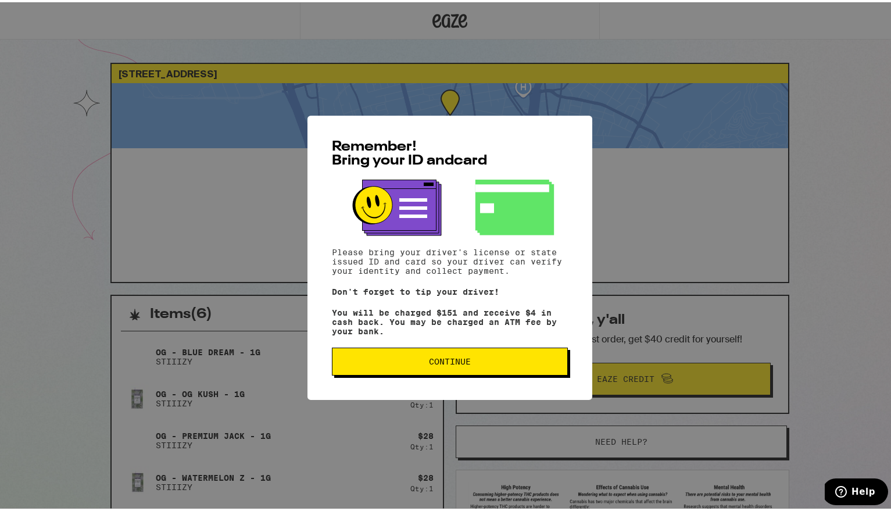
click at [526, 359] on span "Continue" at bounding box center [450, 359] width 216 height 8
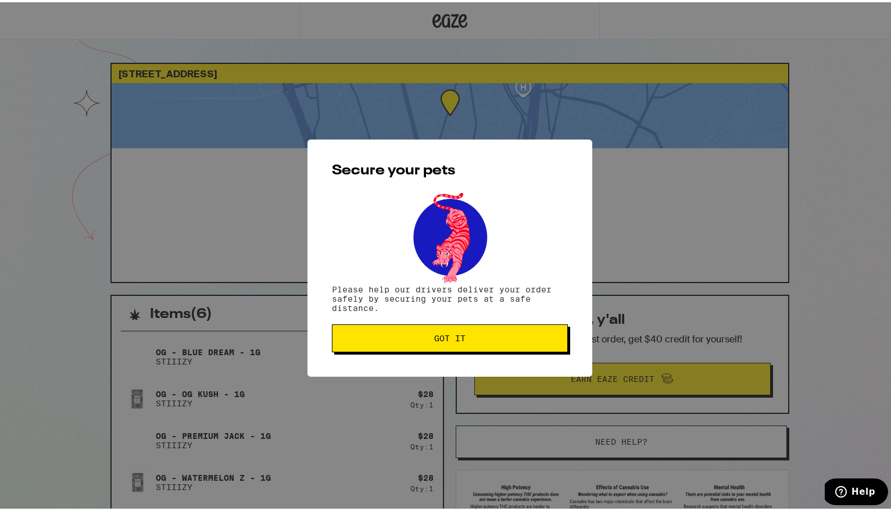
click at [442, 340] on span "Got it" at bounding box center [449, 336] width 31 height 8
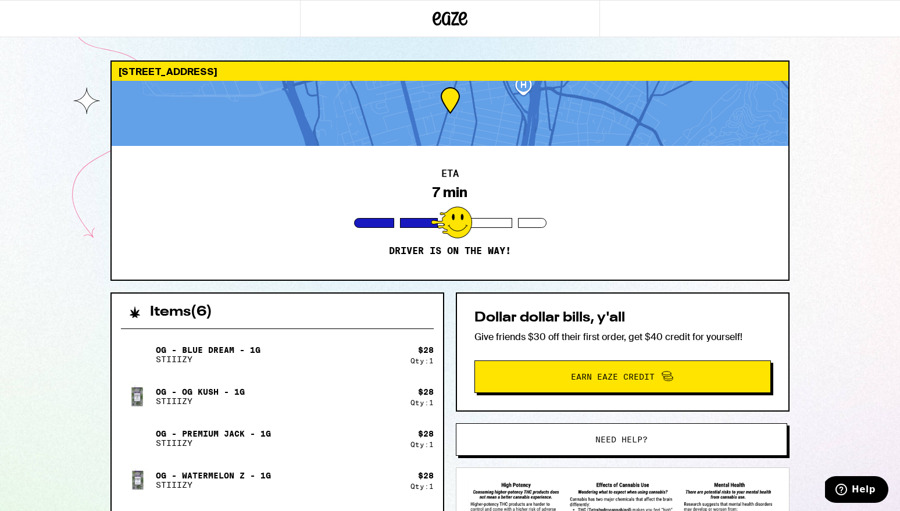
click at [670, 228] on div "ETA 7 min Driver is on the way!" at bounding box center [450, 213] width 677 height 134
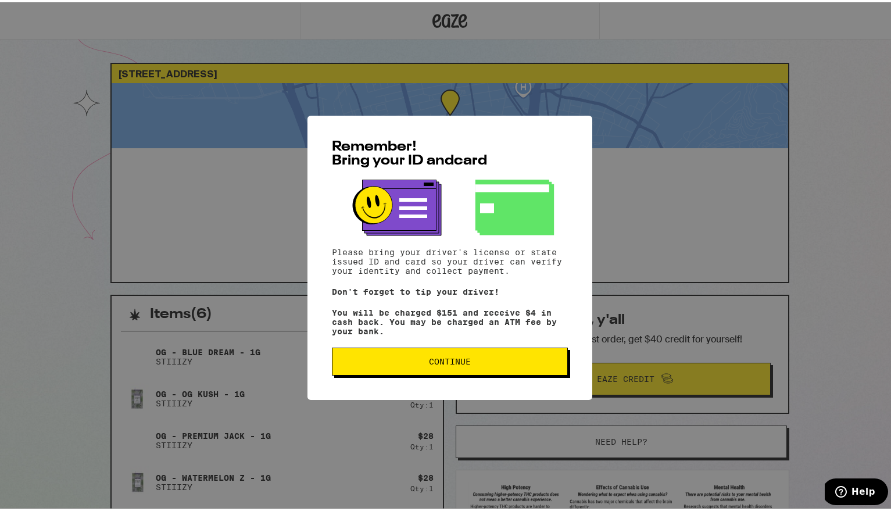
drag, startPoint x: 434, startPoint y: 342, endPoint x: 434, endPoint y: 365, distance: 23.3
click at [434, 344] on div "Remember! Bring your ID and card Please bring your driver's license or state is…" at bounding box center [450, 255] width 285 height 284
click at [434, 363] on span "Continue" at bounding box center [450, 359] width 42 height 8
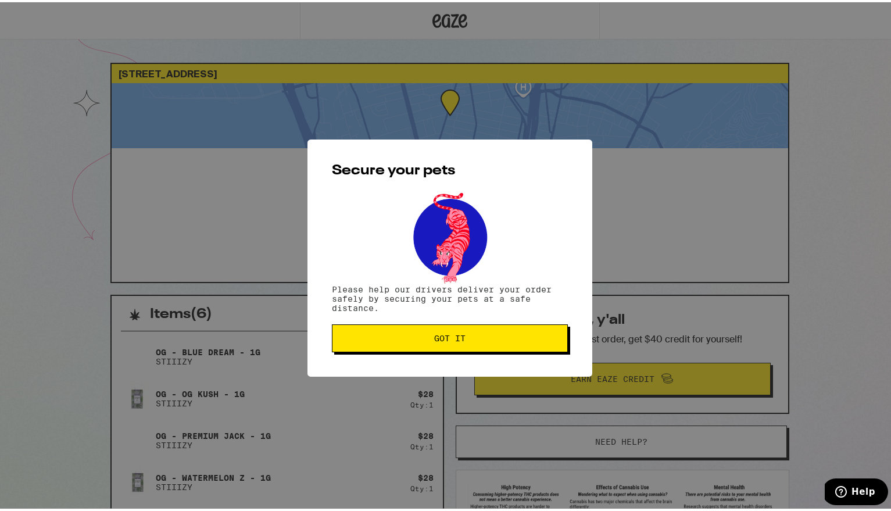
click at [417, 342] on button "Got it" at bounding box center [450, 336] width 236 height 28
